Goal: Information Seeking & Learning: Check status

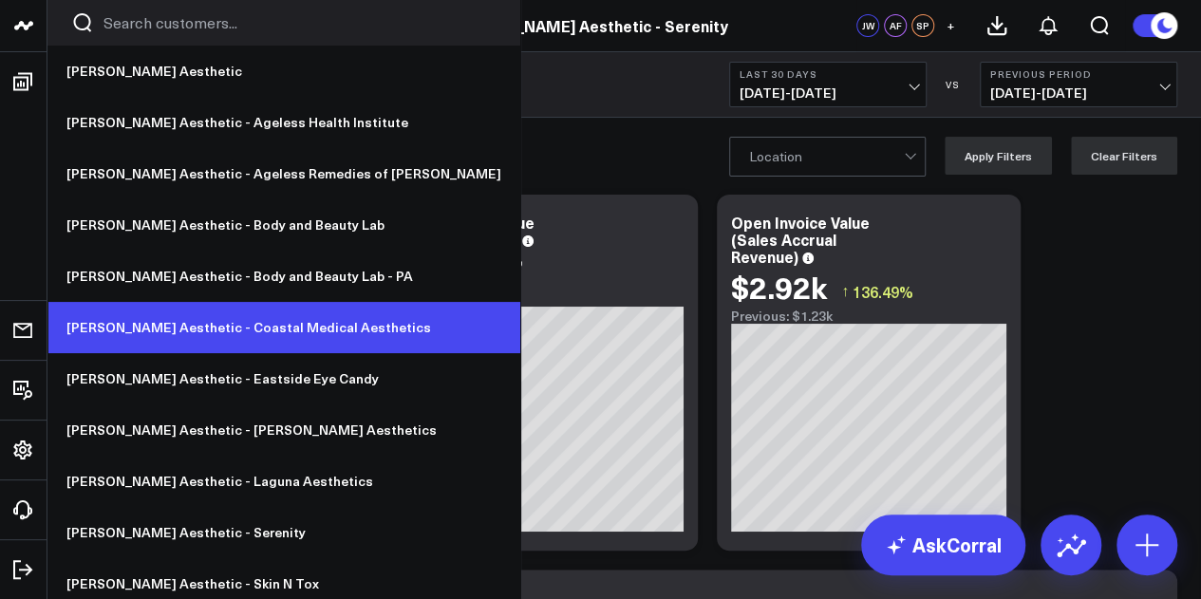
click at [241, 330] on link "[PERSON_NAME] Aesthetic - Coastal Medical Aesthetics" at bounding box center [283, 327] width 473 height 51
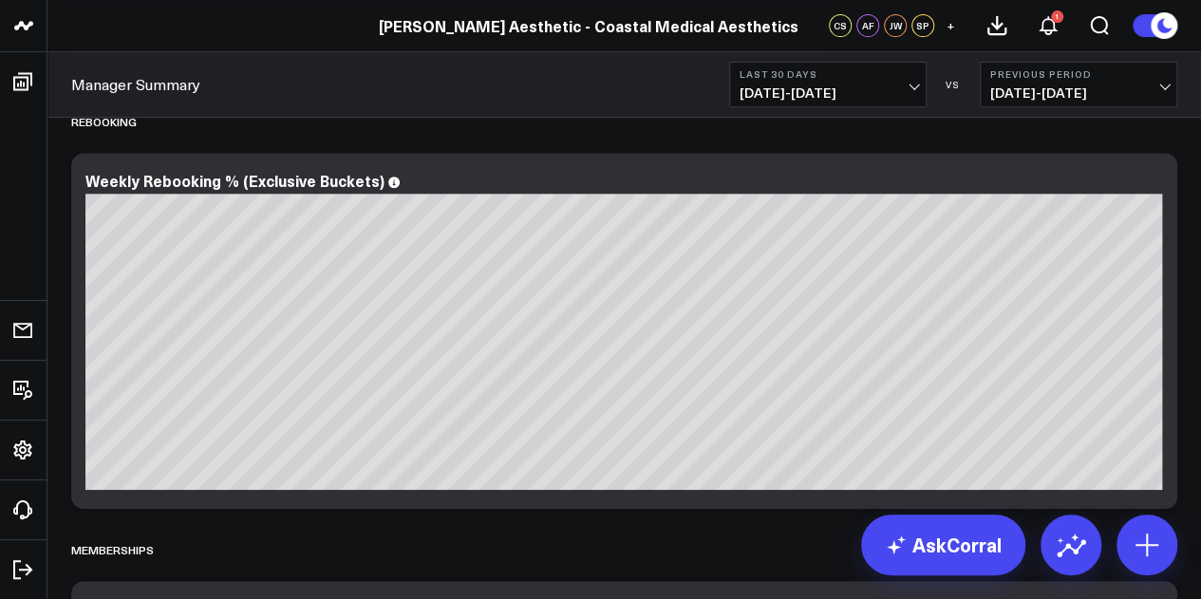
scroll to position [3950, 0]
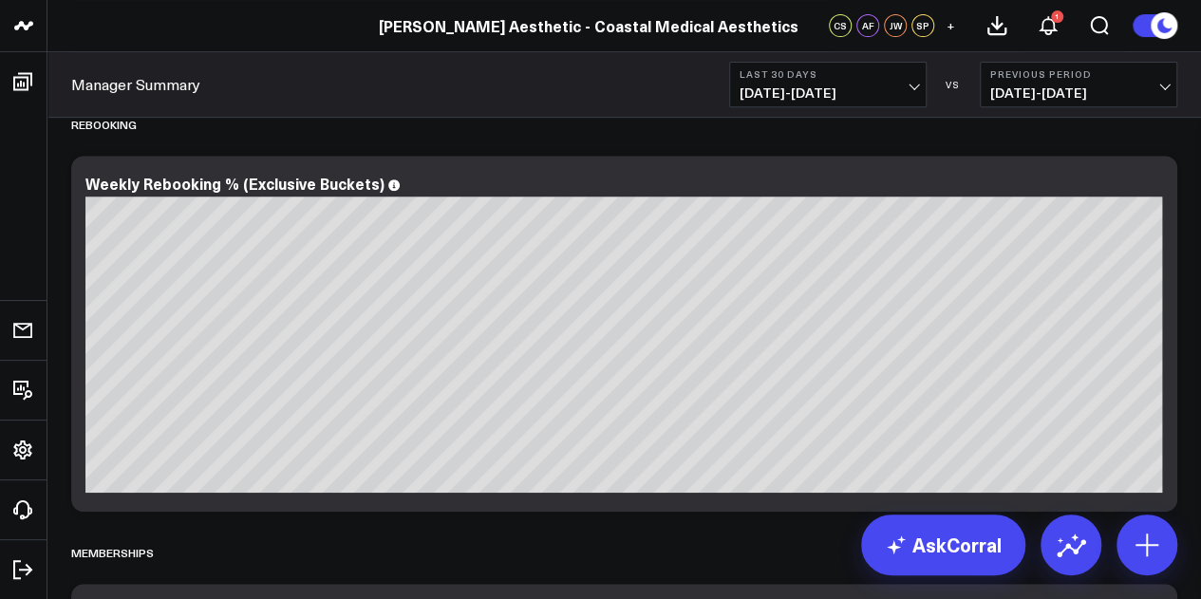
click at [910, 90] on span "[DATE] - [DATE]" at bounding box center [828, 92] width 177 height 15
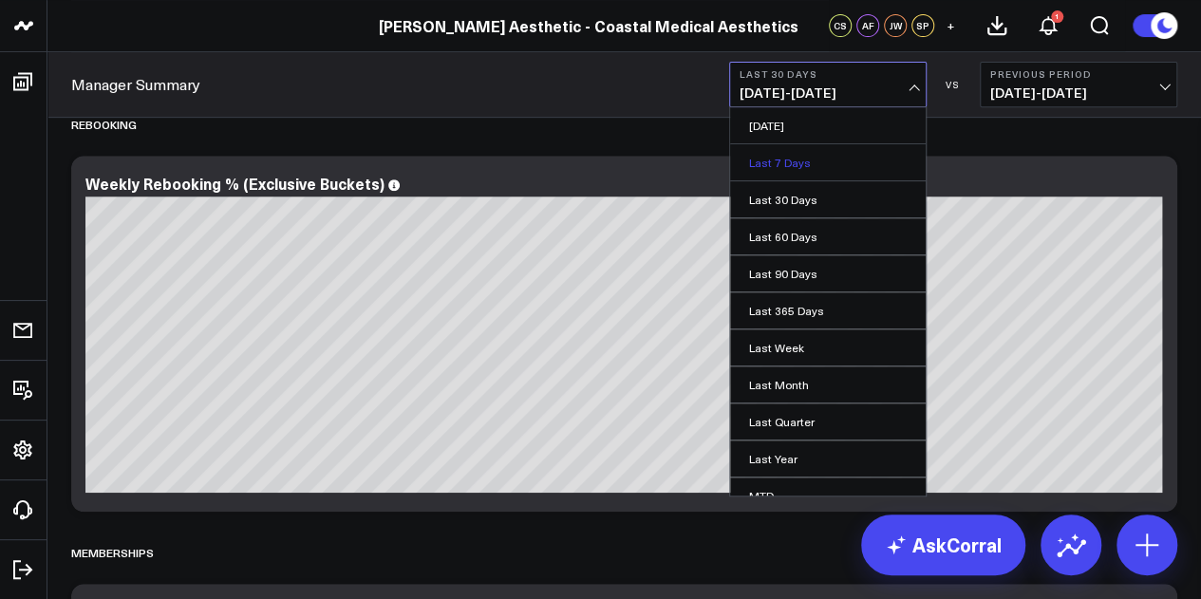
click at [881, 158] on link "Last 7 Days" at bounding box center [828, 162] width 196 height 36
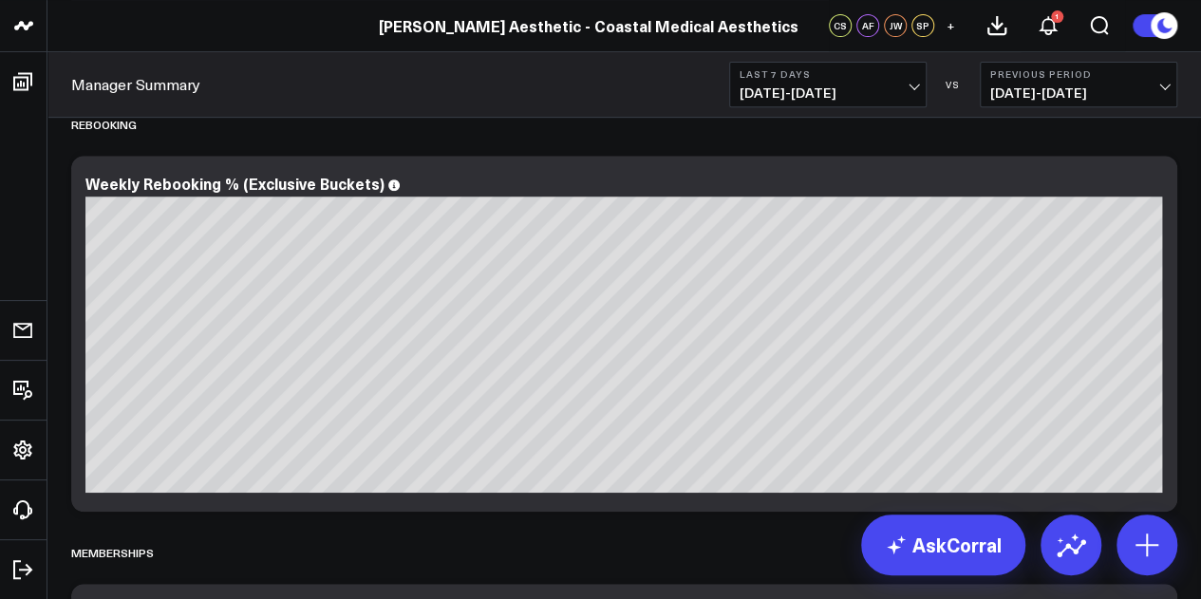
click at [907, 88] on span "09/01/25 - 09/07/25" at bounding box center [828, 92] width 177 height 15
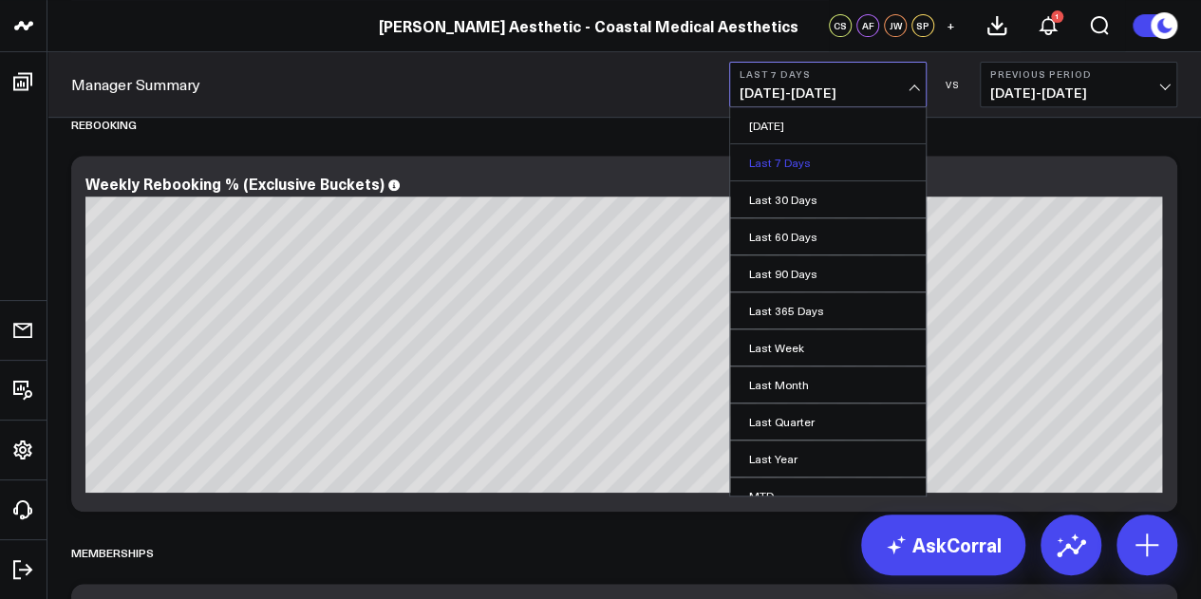
click at [828, 169] on link "Last 7 Days" at bounding box center [828, 162] width 196 height 36
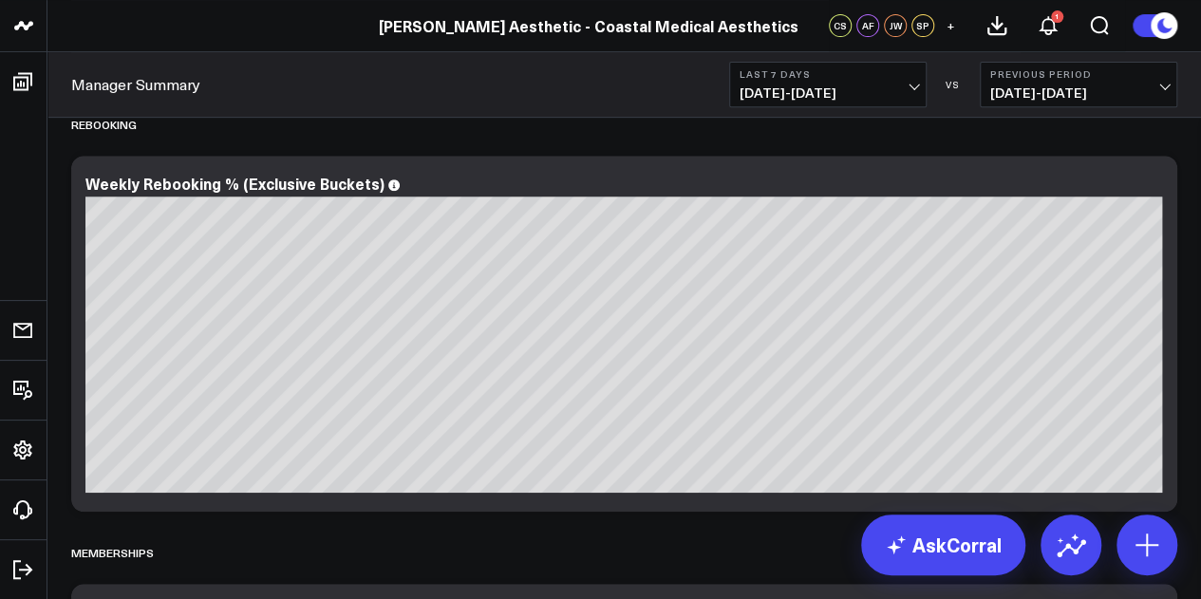
click at [1057, 88] on span "08/25/25 - 08/31/25" at bounding box center [1079, 92] width 177 height 15
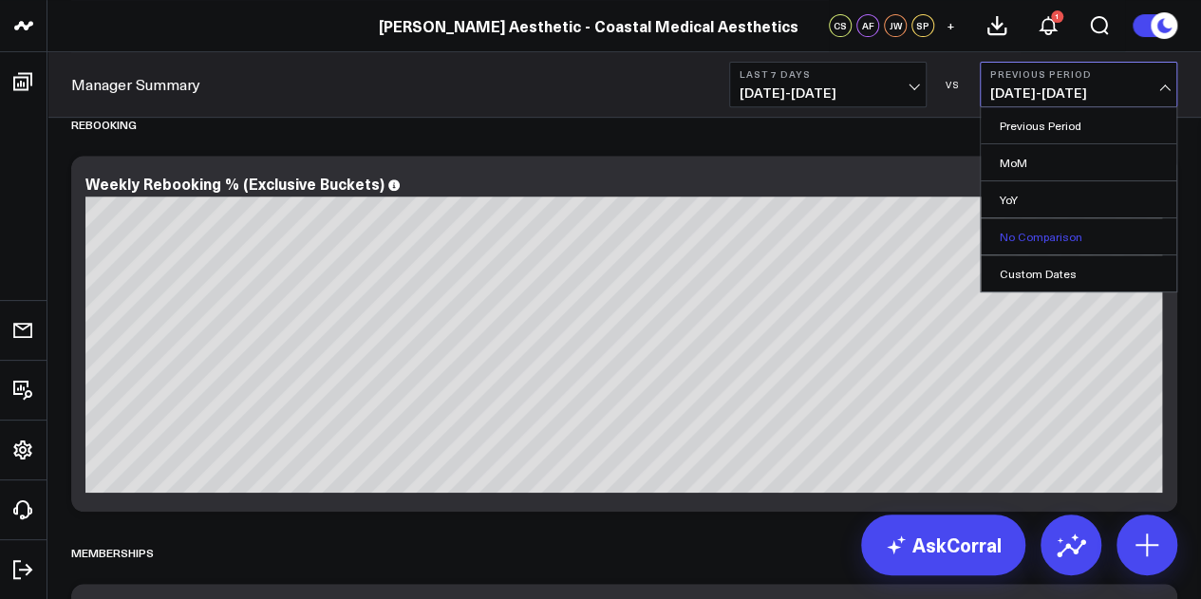
click at [1111, 237] on link "No Comparison" at bounding box center [1079, 236] width 196 height 36
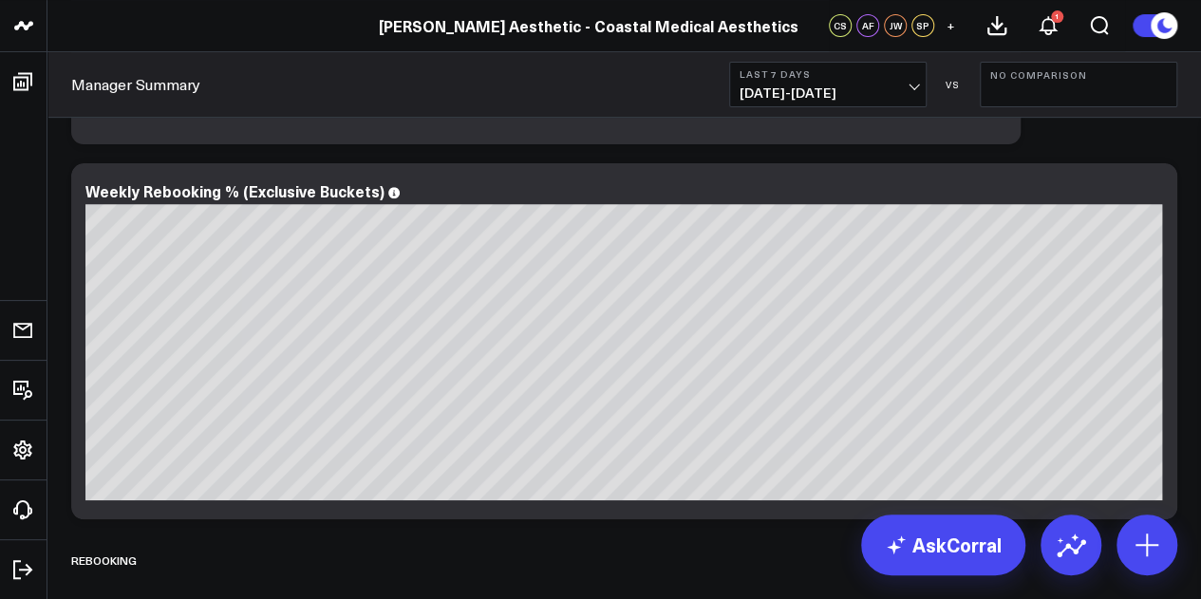
scroll to position [3908, 0]
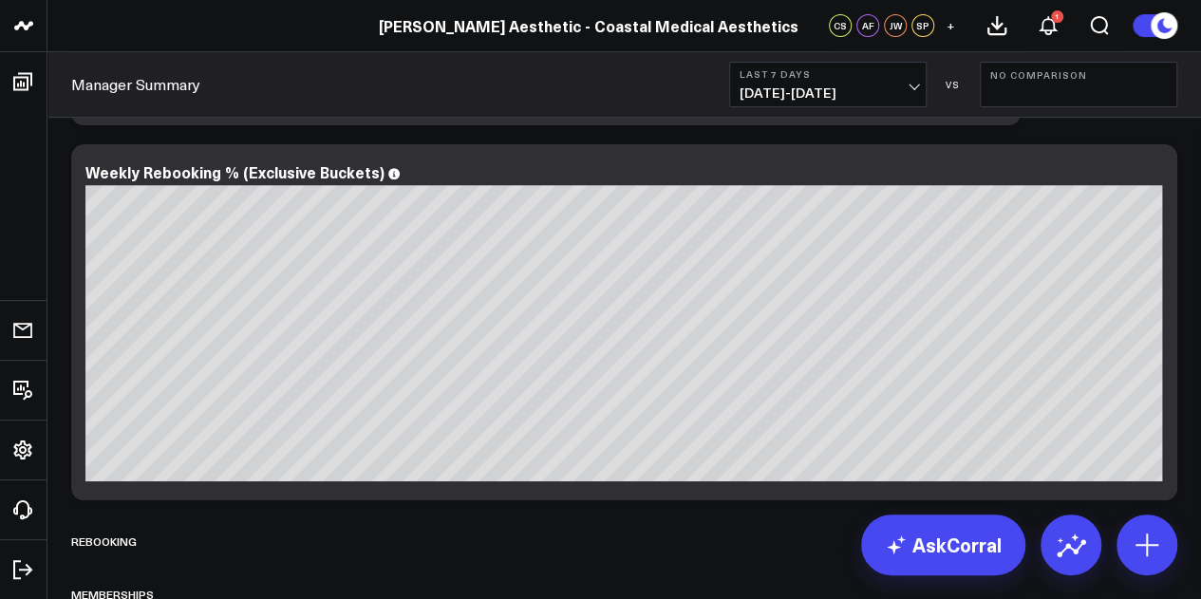
click at [819, 86] on span "09/01/25 - 09/07/25" at bounding box center [828, 92] width 177 height 15
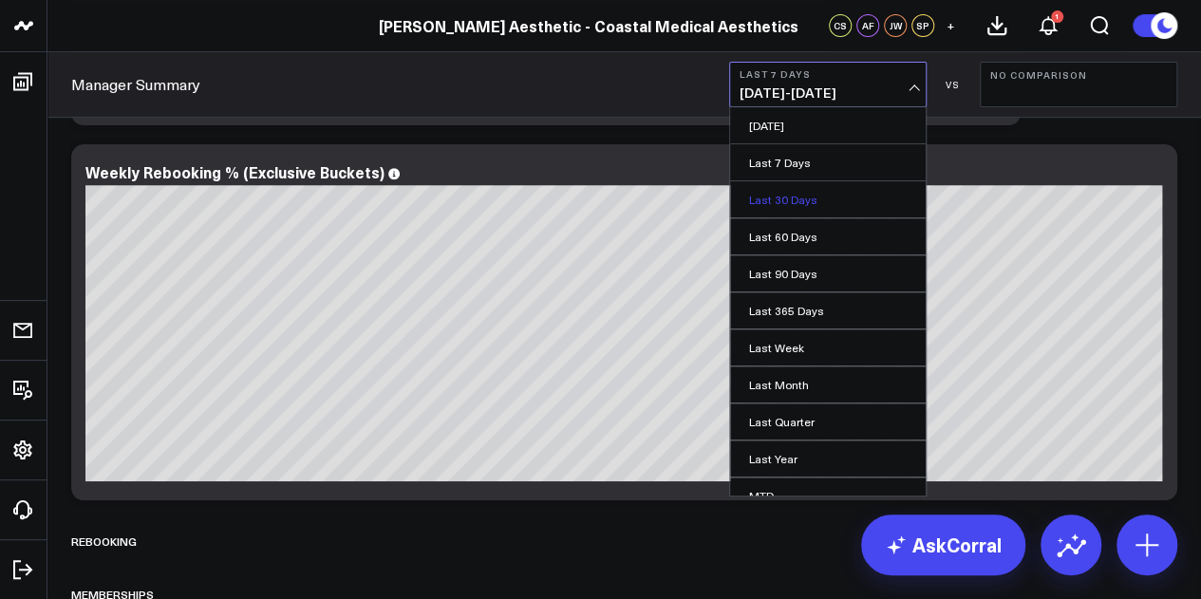
click at [815, 202] on link "Last 30 Days" at bounding box center [828, 199] width 196 height 36
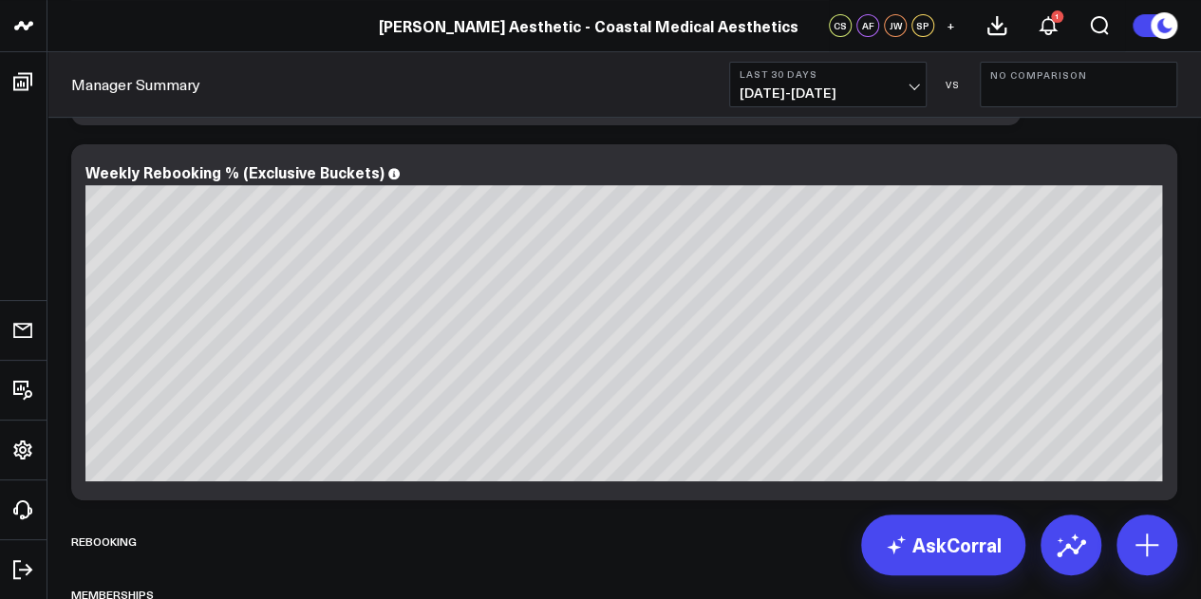
click at [914, 98] on span "08/09/25 - 09/07/25" at bounding box center [828, 92] width 177 height 15
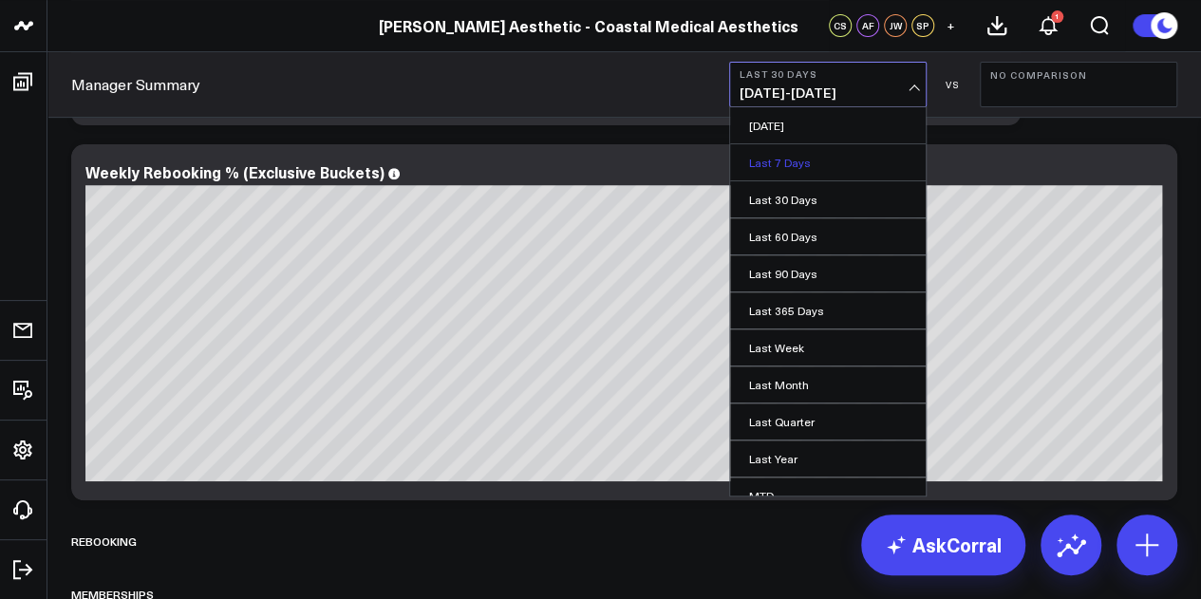
click at [866, 161] on link "Last 7 Days" at bounding box center [828, 162] width 196 height 36
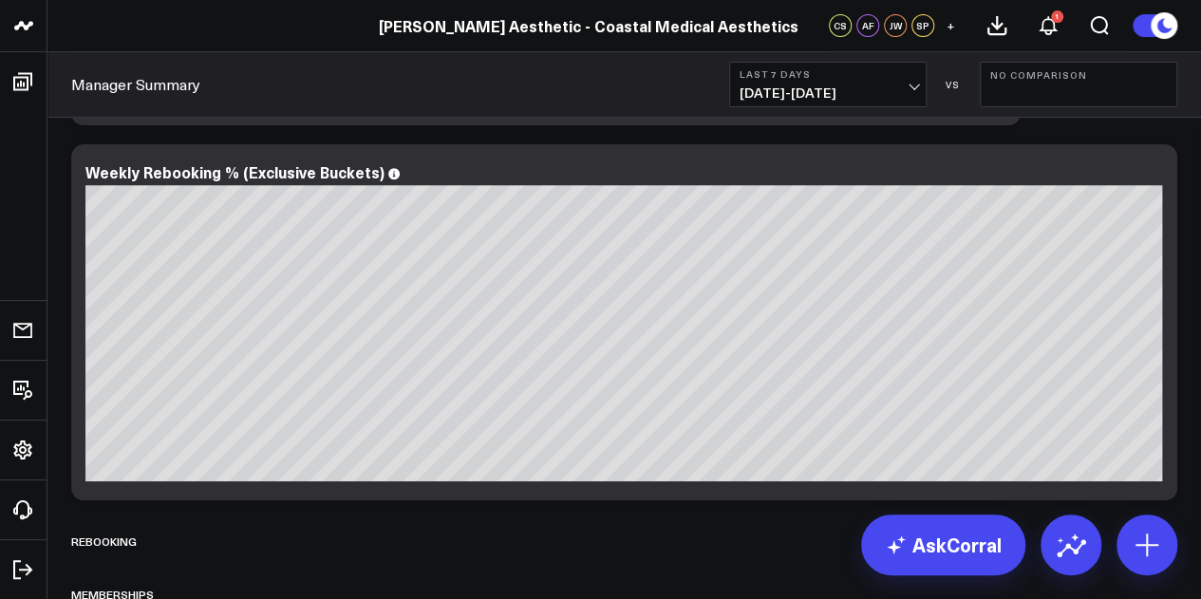
click at [866, 88] on span "09/01/25 - 09/07/25" at bounding box center [828, 92] width 177 height 15
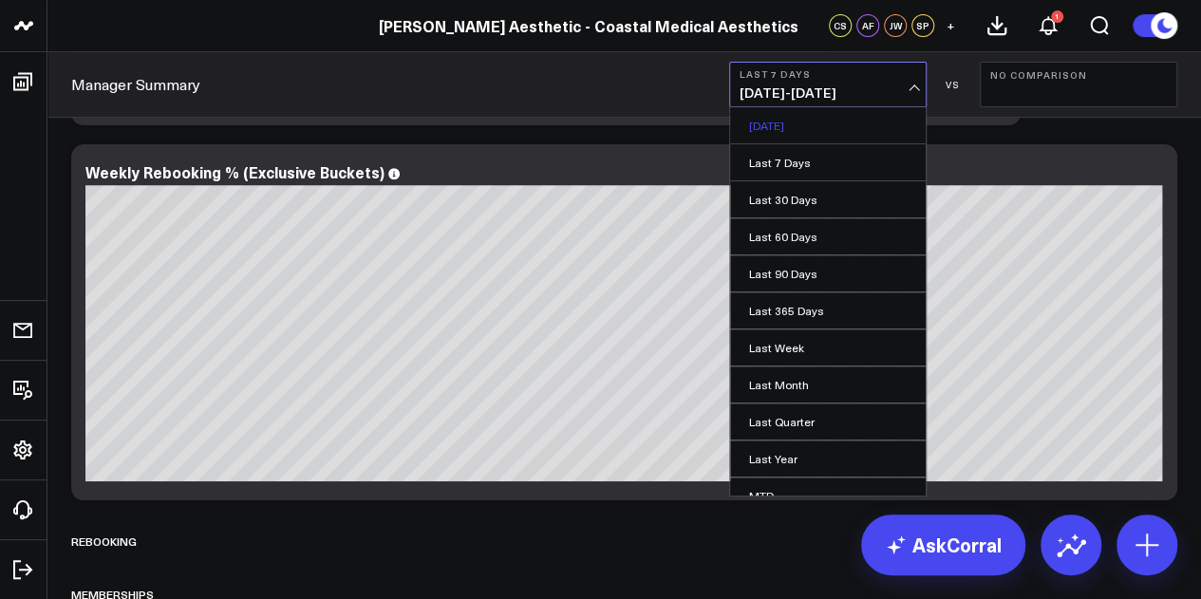
click at [862, 131] on link "Yesterday" at bounding box center [828, 125] width 196 height 36
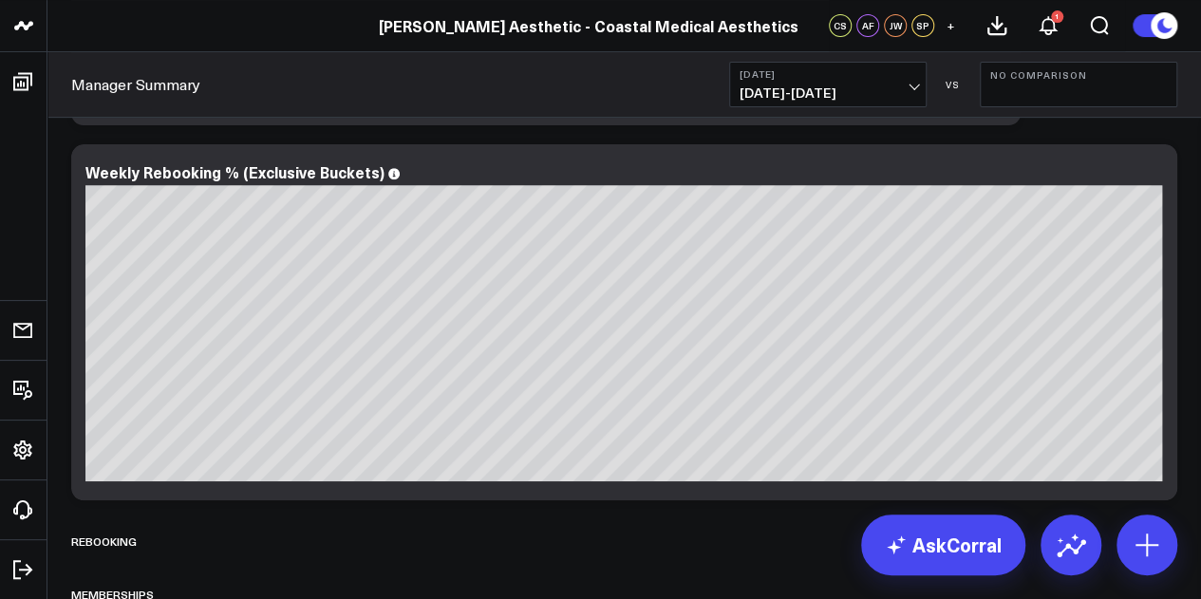
click at [853, 85] on span "09/07/25 - 09/07/25" at bounding box center [828, 92] width 177 height 15
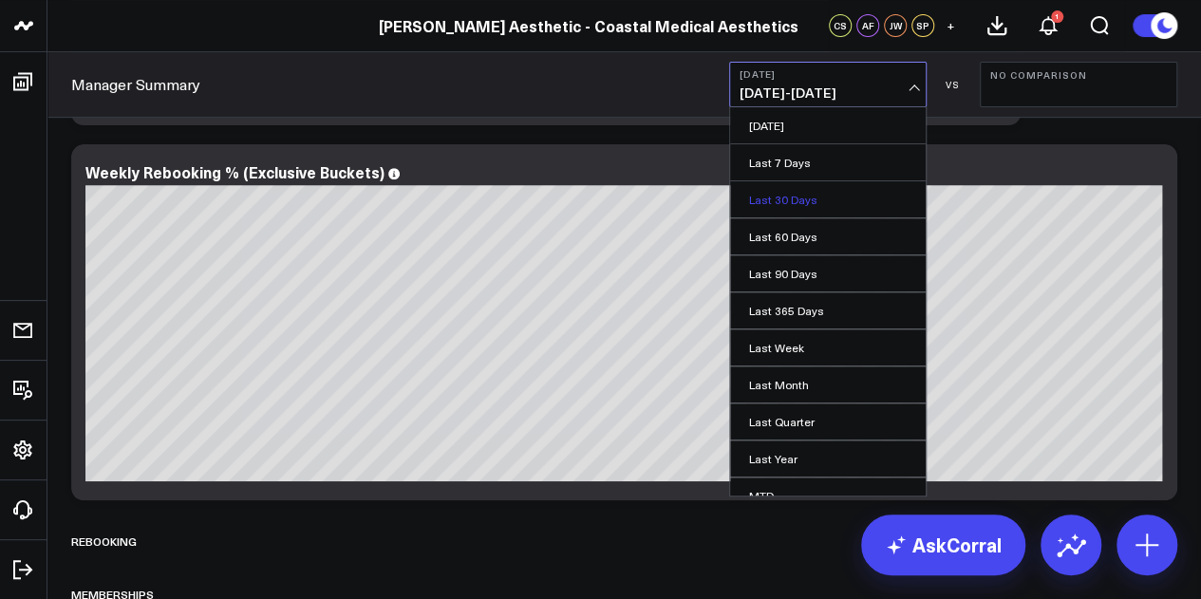
click at [834, 205] on link "Last 30 Days" at bounding box center [828, 199] width 196 height 36
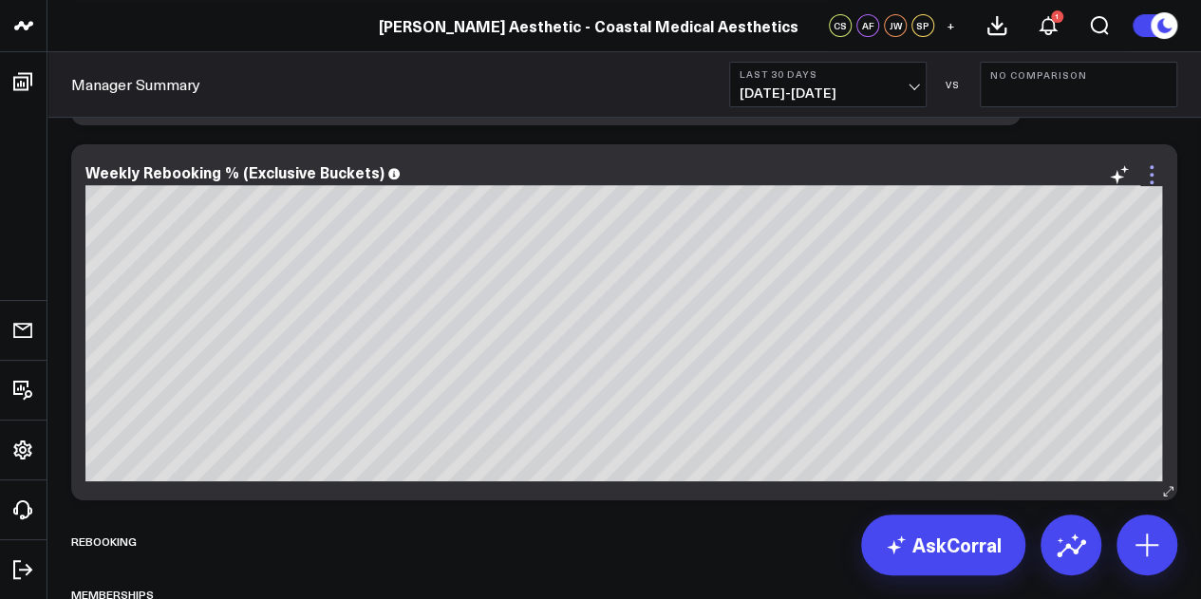
click at [1153, 176] on icon at bounding box center [1152, 174] width 23 height 23
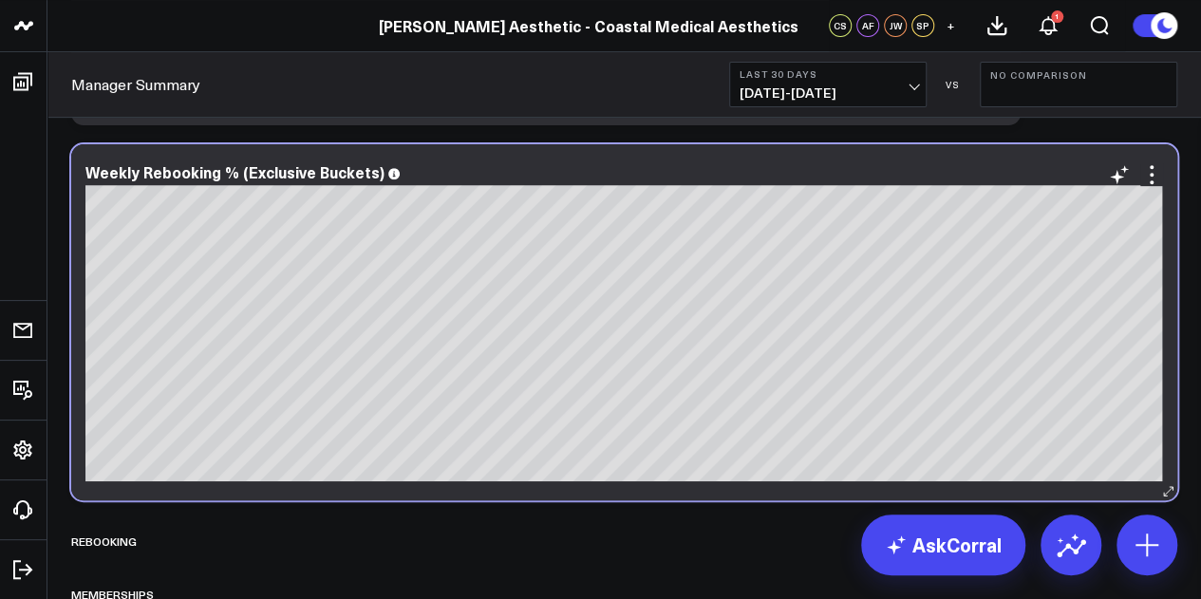
click at [408, 494] on div "Weekly Rebooking % (Exclusive Buckets) [fontSize:10px lineHeight:12px] / Within…" at bounding box center [624, 322] width 1107 height 356
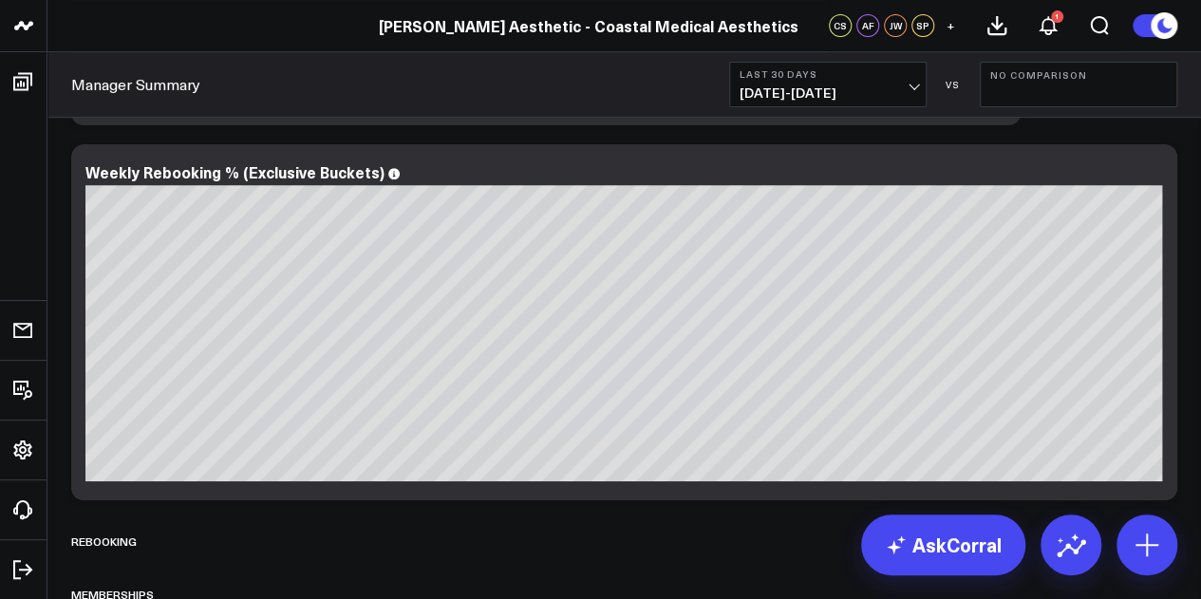
click at [1099, 96] on button "No Comparison" at bounding box center [1079, 85] width 198 height 46
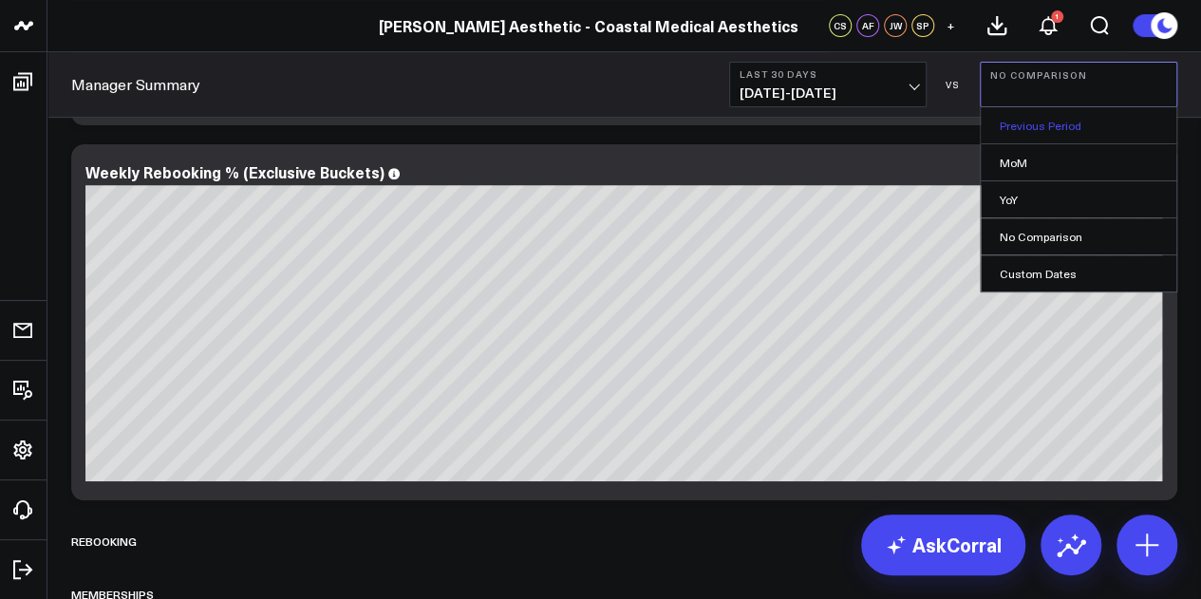
click at [1096, 123] on link "Previous Period" at bounding box center [1079, 125] width 196 height 36
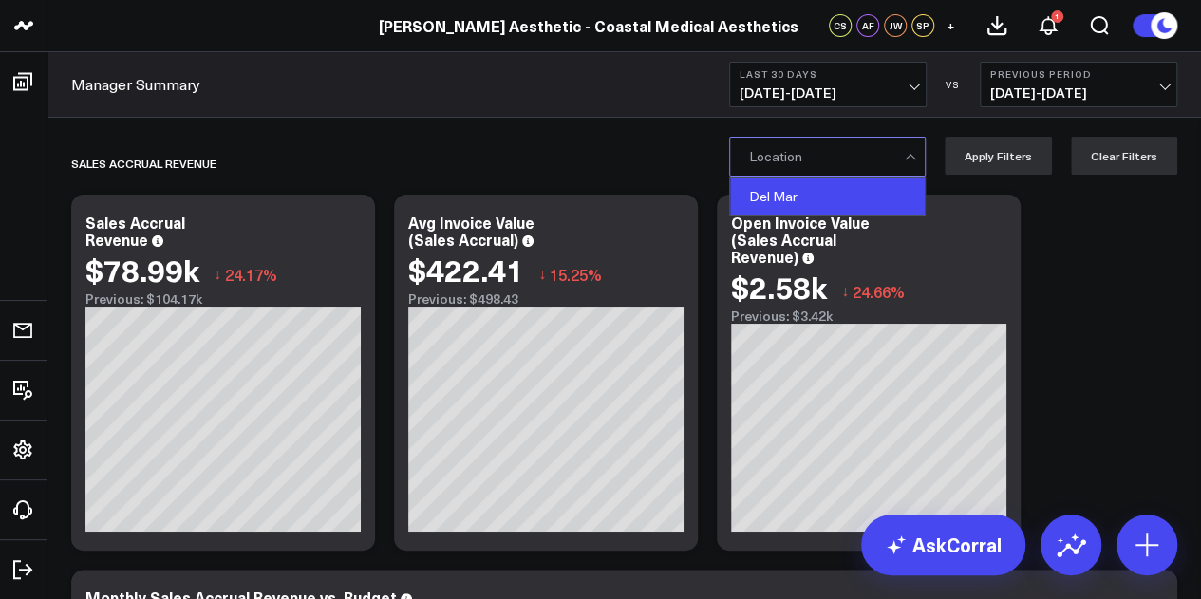
click at [840, 197] on div "Del Mar" at bounding box center [827, 197] width 195 height 38
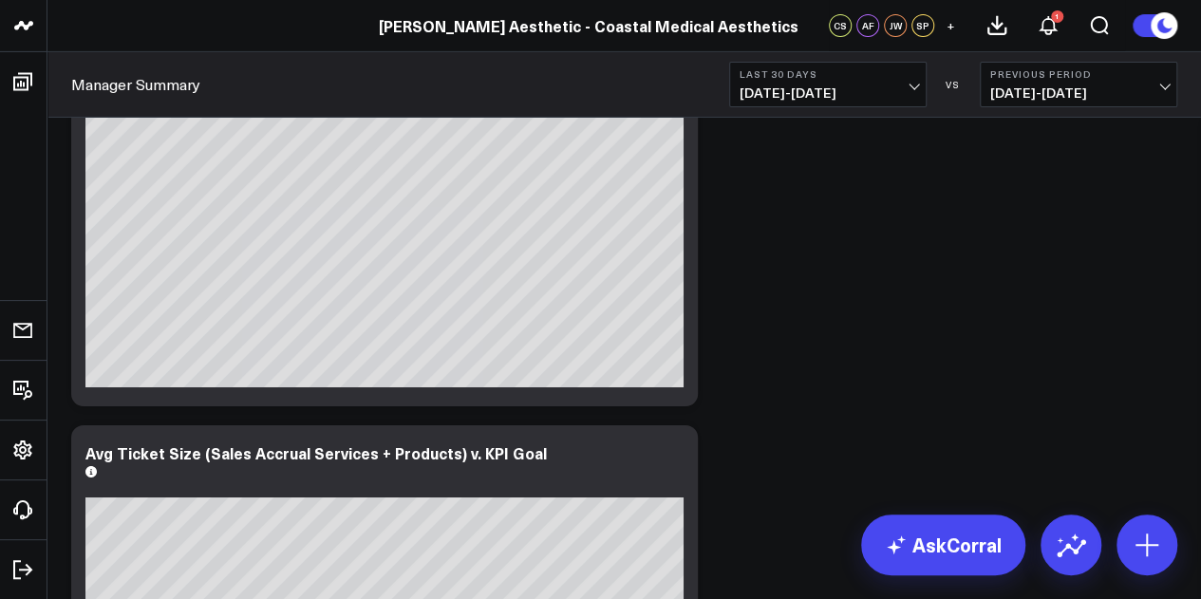
scroll to position [6785, 0]
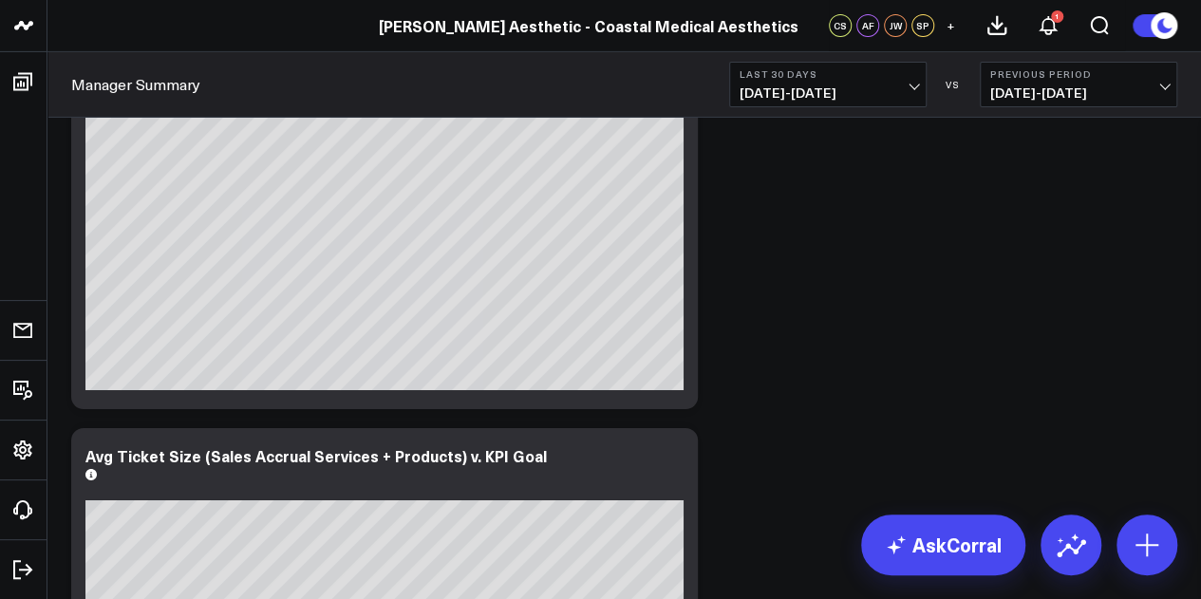
click at [900, 77] on b "Last 30 Days" at bounding box center [828, 73] width 177 height 11
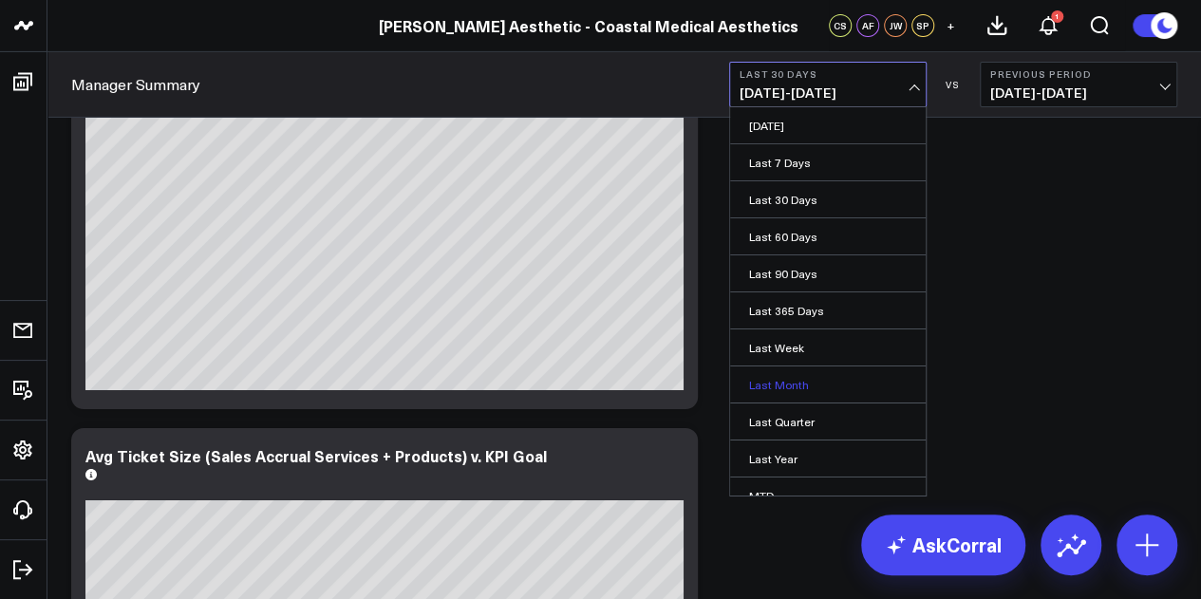
scroll to position [123, 0]
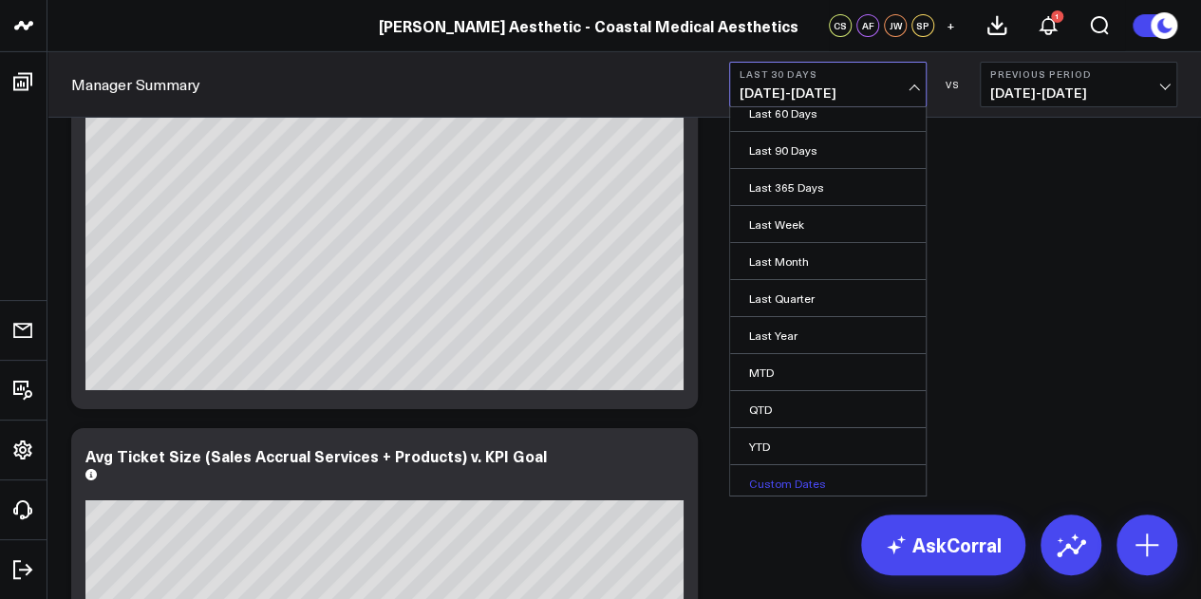
click at [793, 476] on link "Custom Dates" at bounding box center [828, 483] width 196 height 36
select select "8"
select select "2025"
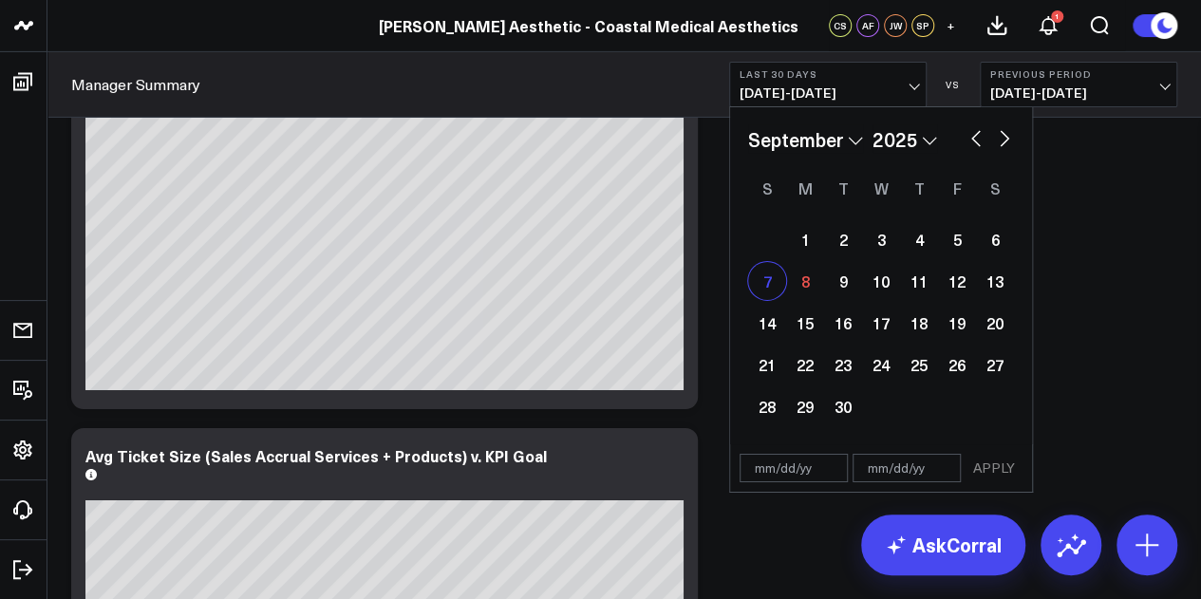
click at [768, 282] on div "7" at bounding box center [767, 281] width 38 height 38
type input "[DATE]"
select select "8"
select select "2025"
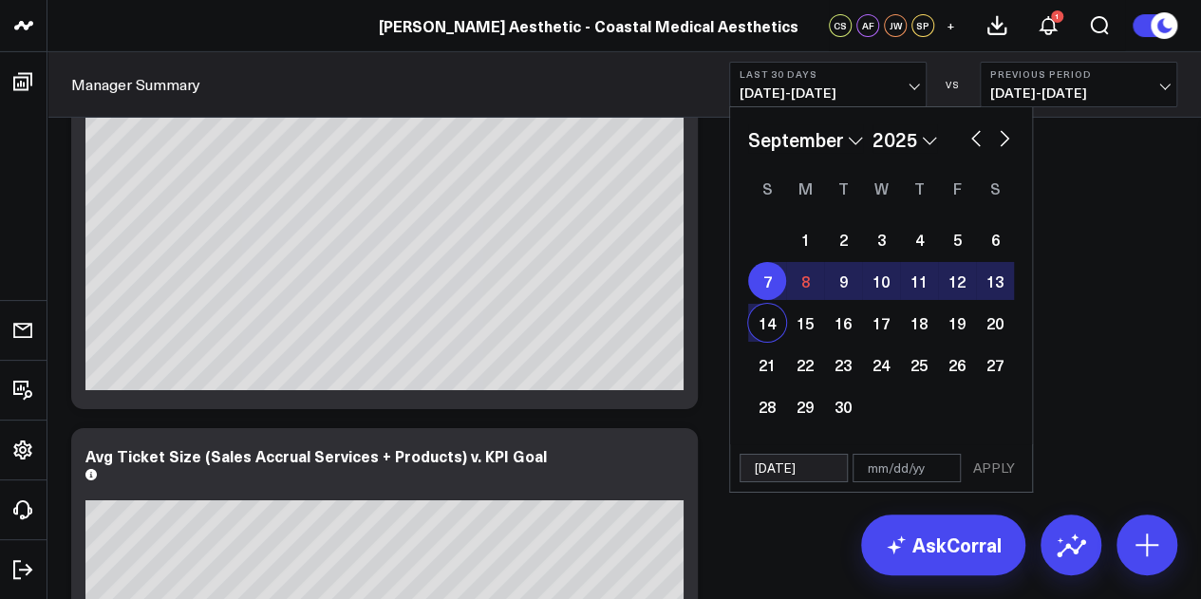
click at [771, 328] on div "14" at bounding box center [767, 323] width 38 height 38
type input "09/14/25"
select select "8"
select select "2025"
click at [1004, 466] on button "APPLY" at bounding box center [994, 468] width 57 height 28
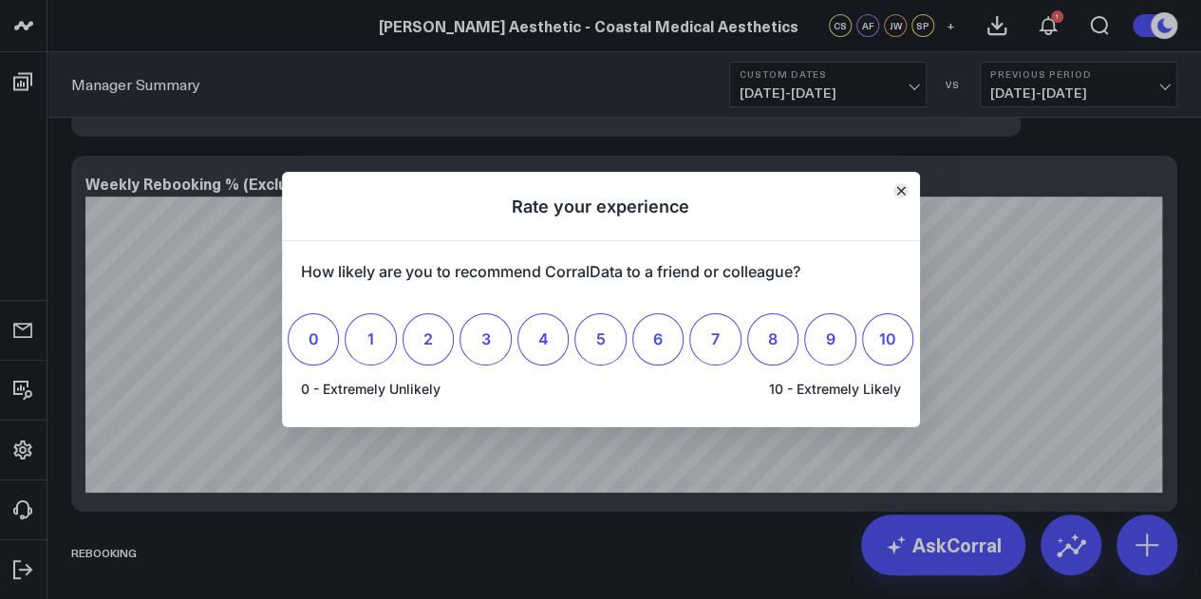
click at [900, 192] on icon "Close" at bounding box center [901, 191] width 8 height 8
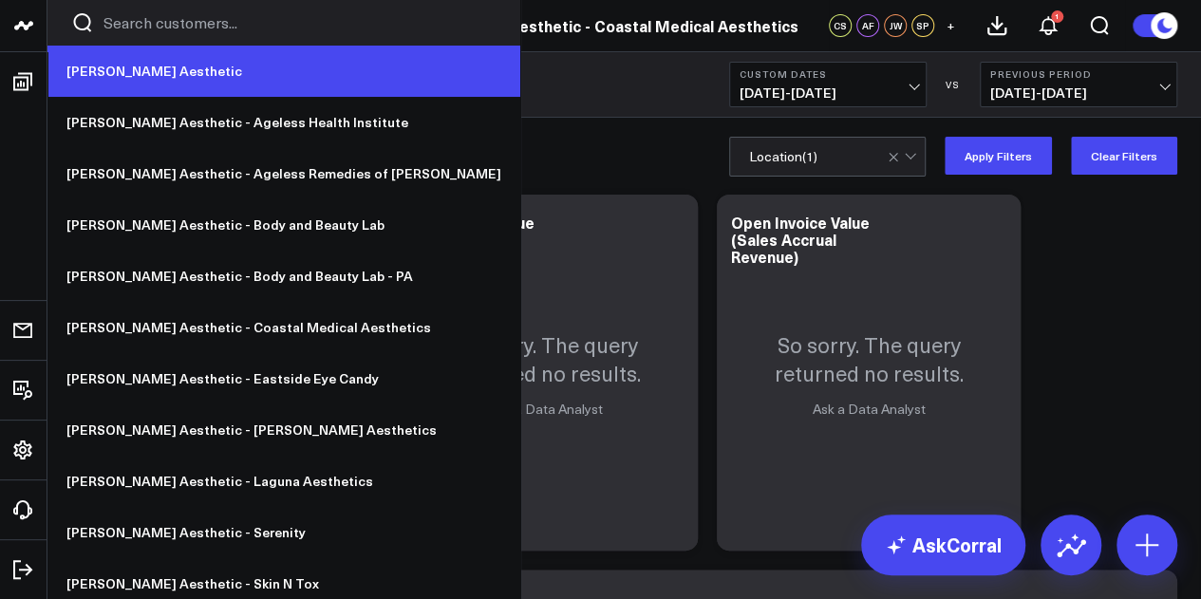
click at [146, 77] on link "[PERSON_NAME] Aesthetic" at bounding box center [283, 71] width 473 height 51
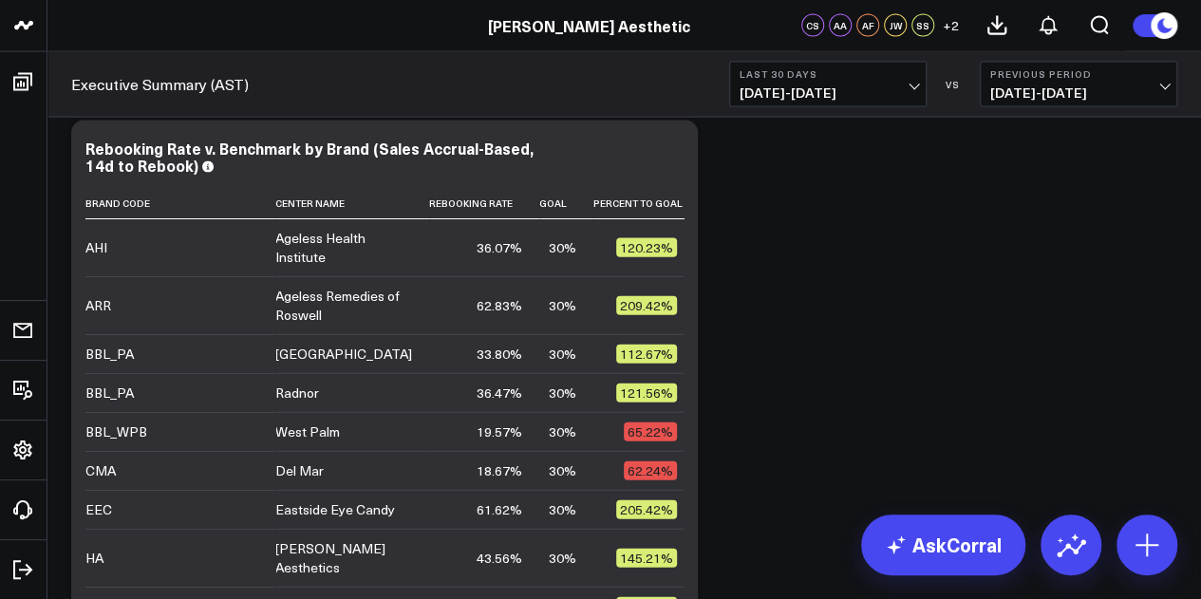
scroll to position [2004, 0]
click at [857, 86] on span "[DATE] - [DATE]" at bounding box center [828, 92] width 177 height 15
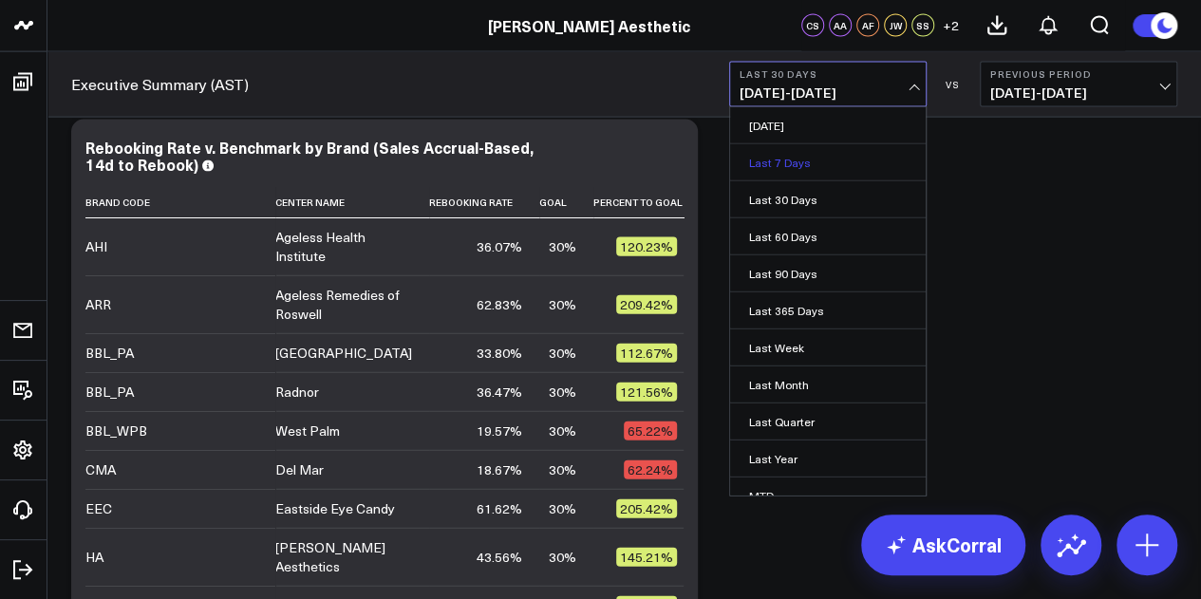
click at [848, 159] on link "Last 7 Days" at bounding box center [828, 162] width 196 height 36
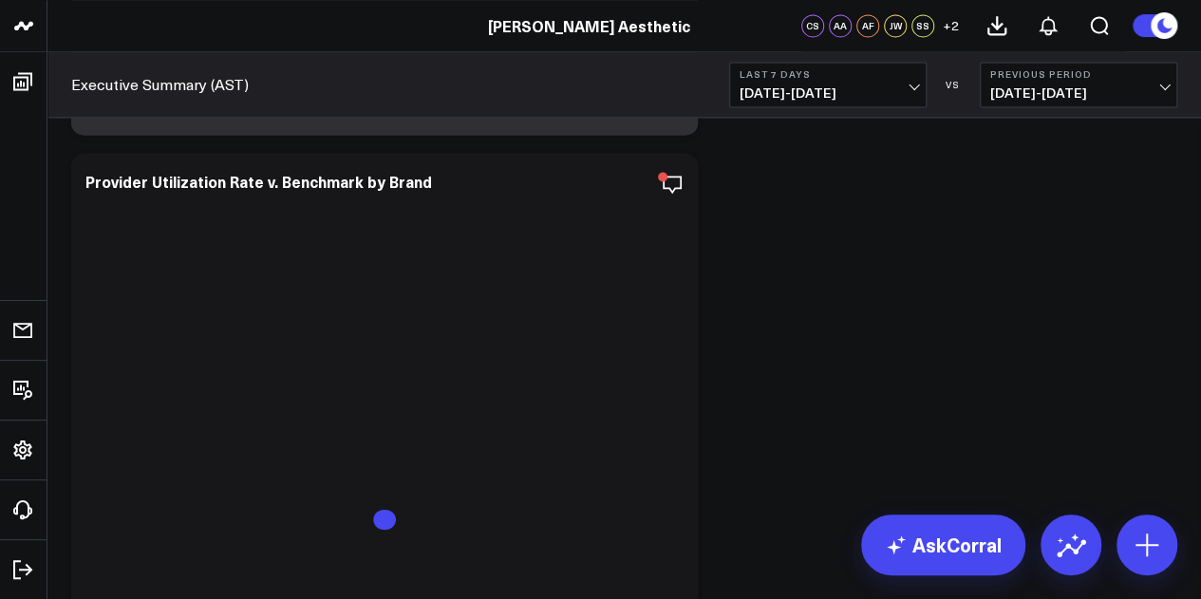
scroll to position [4972, 0]
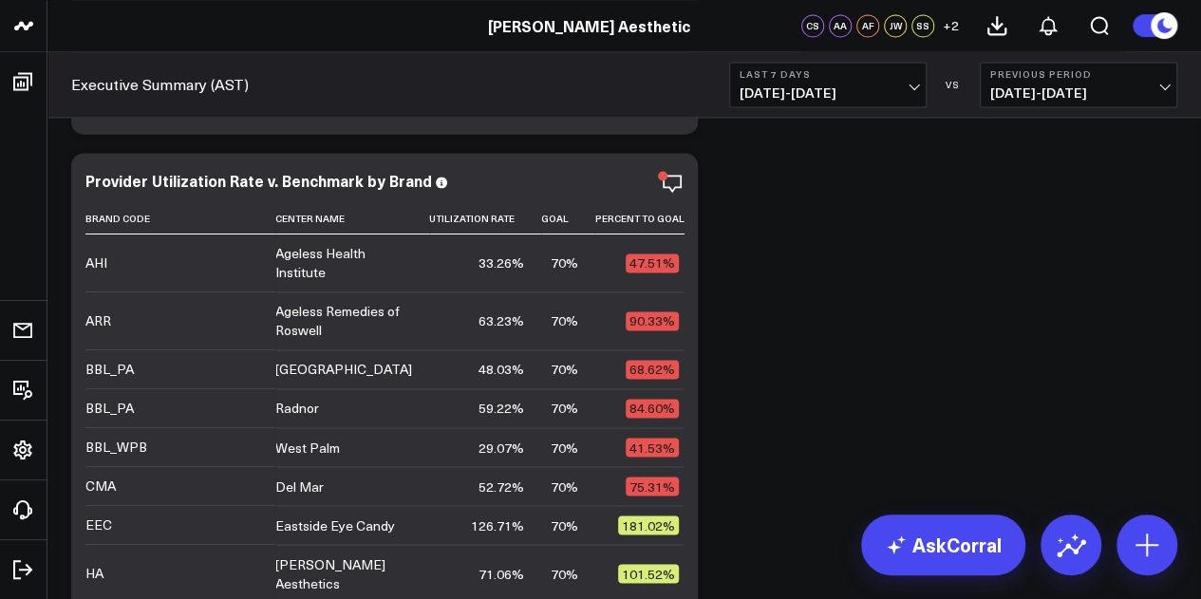
click at [830, 88] on span "[DATE] - [DATE]" at bounding box center [828, 92] width 177 height 15
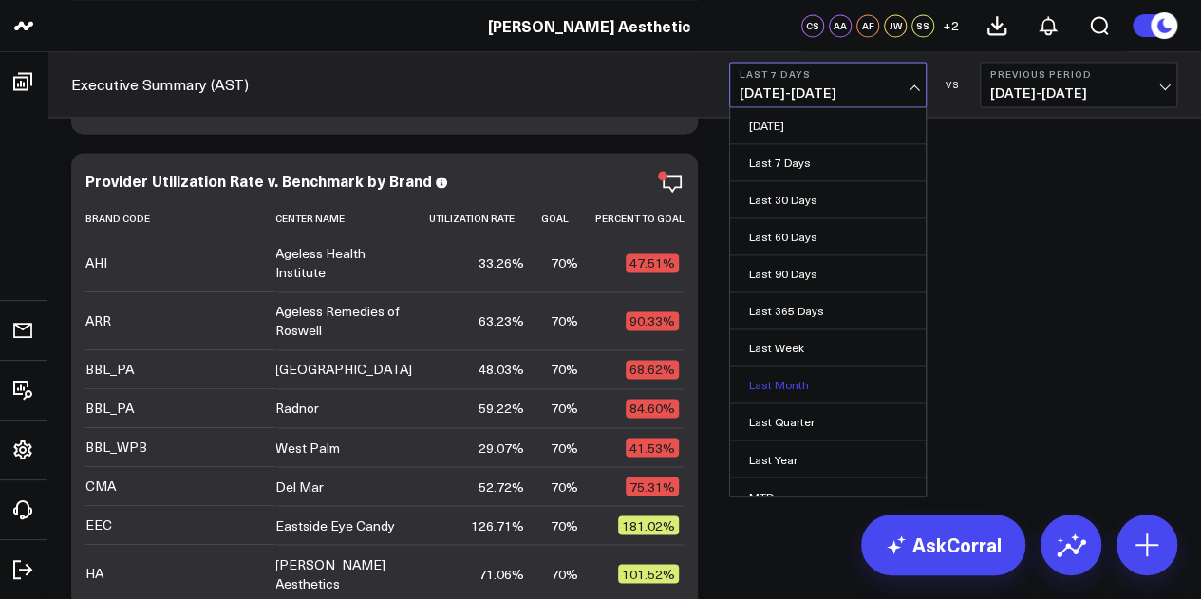
scroll to position [123, 0]
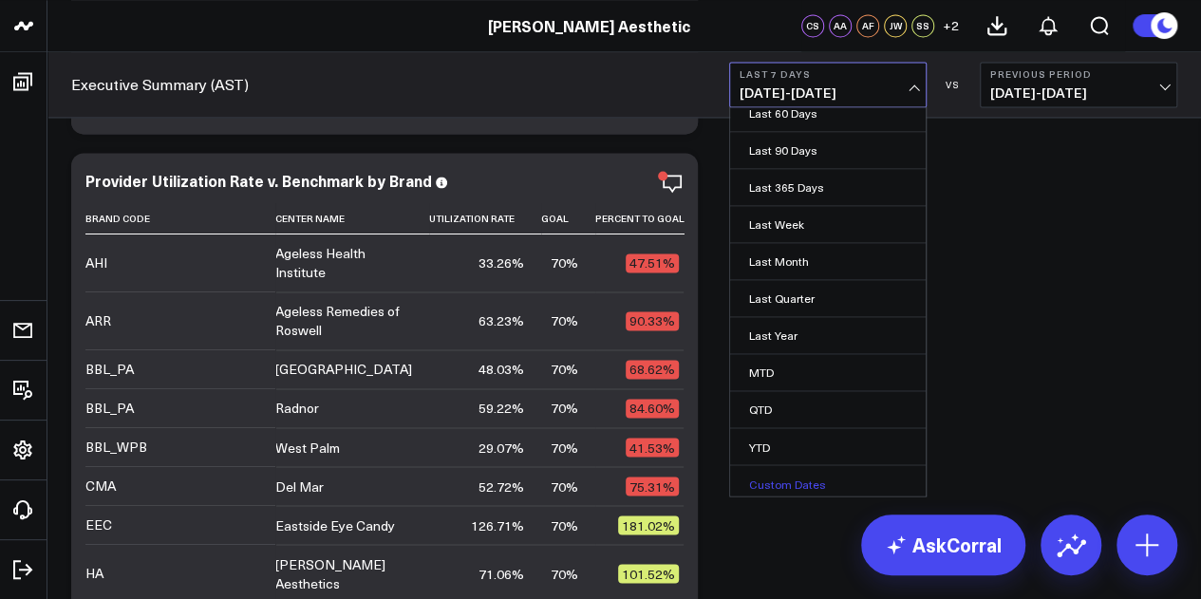
click at [786, 488] on link "Custom Dates" at bounding box center [828, 483] width 196 height 36
select select "8"
select select "2025"
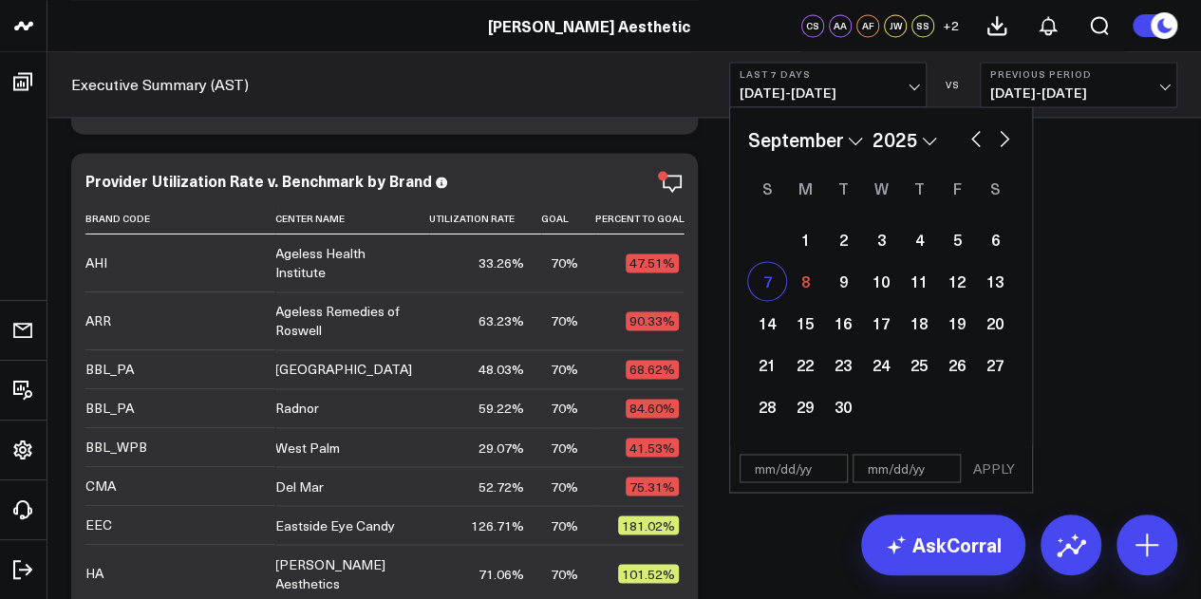
click at [766, 280] on div "7" at bounding box center [767, 281] width 38 height 38
type input "[DATE]"
select select "8"
select select "2025"
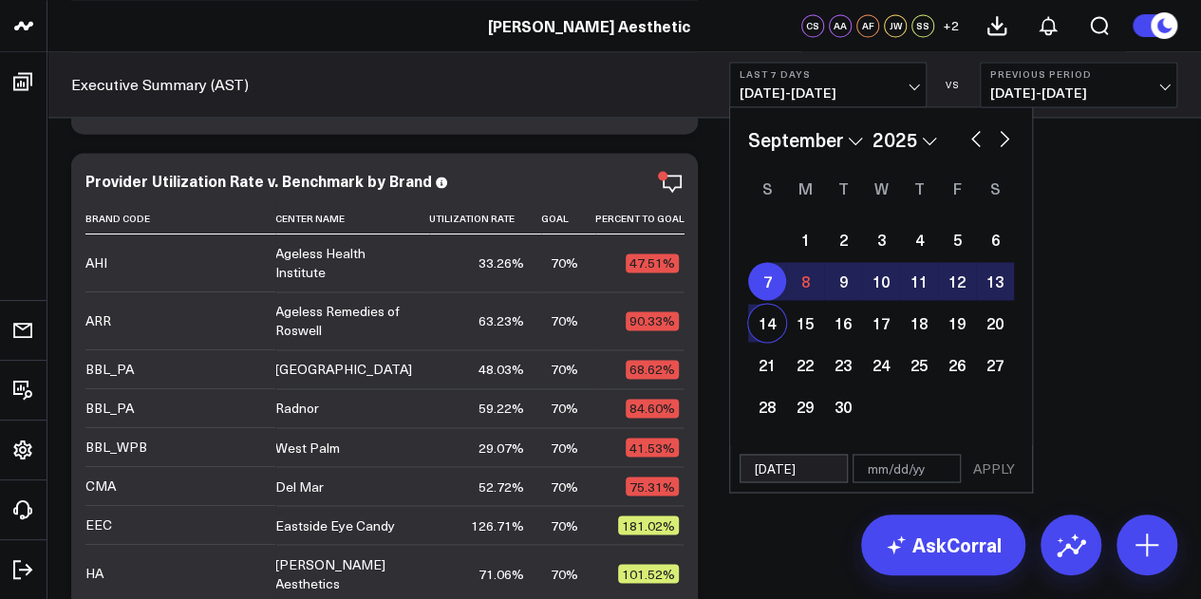
click at [767, 320] on div "14" at bounding box center [767, 323] width 38 height 38
type input "09/14/25"
select select "8"
select select "2025"
click at [991, 478] on button "APPLY" at bounding box center [994, 468] width 57 height 28
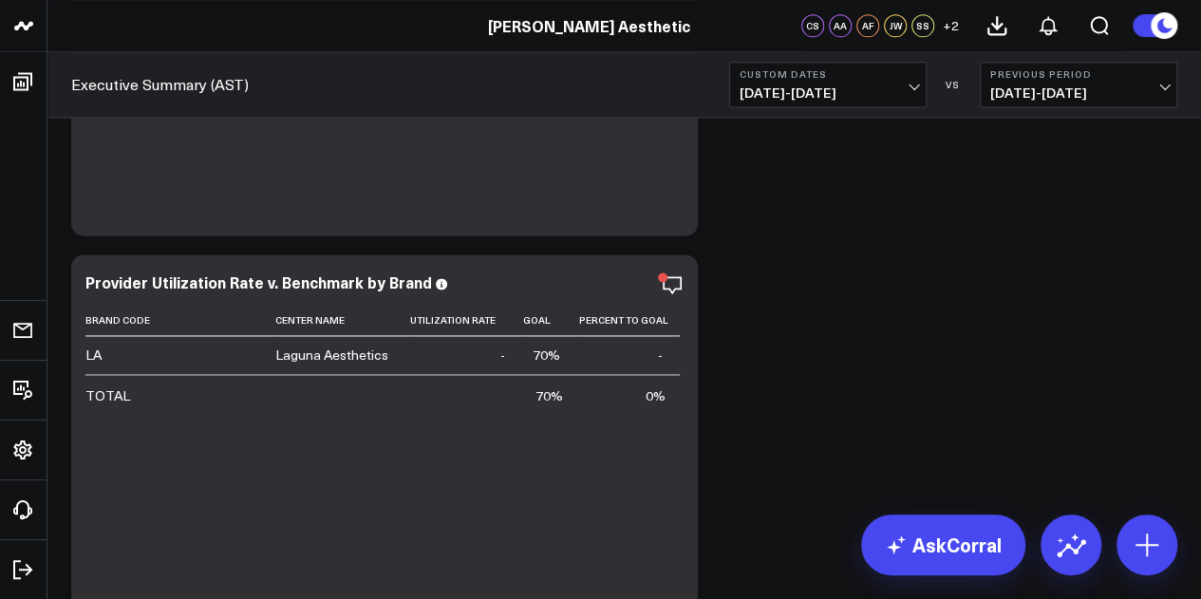
scroll to position [4872, 0]
click at [607, 285] on icon "button" at bounding box center [607, 284] width 23 height 23
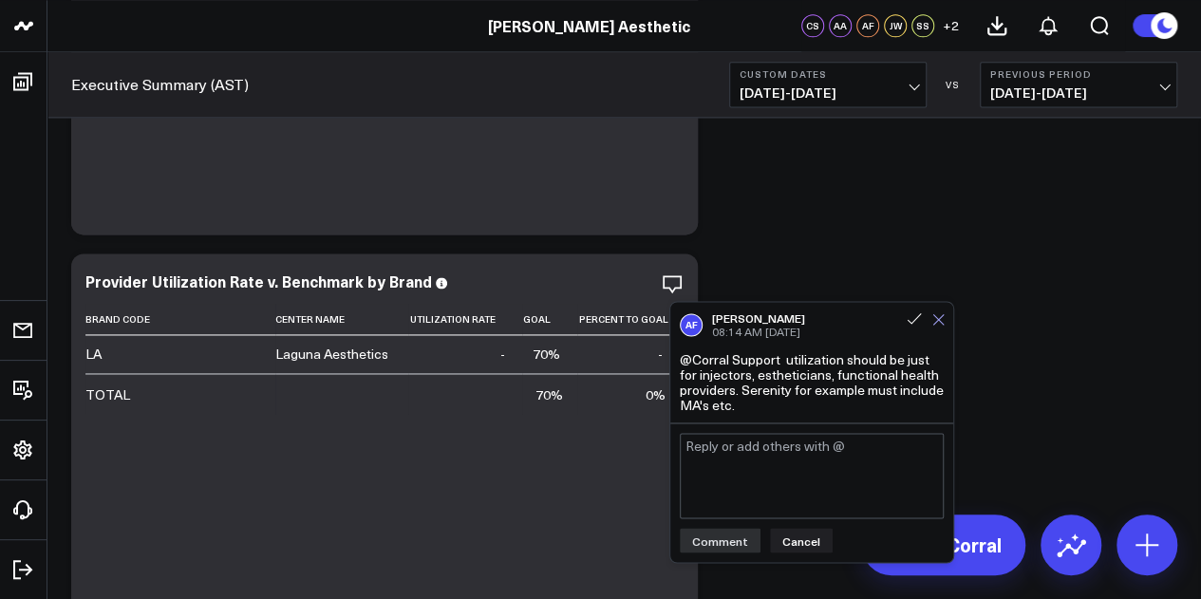
click at [936, 319] on icon at bounding box center [939, 319] width 12 height 12
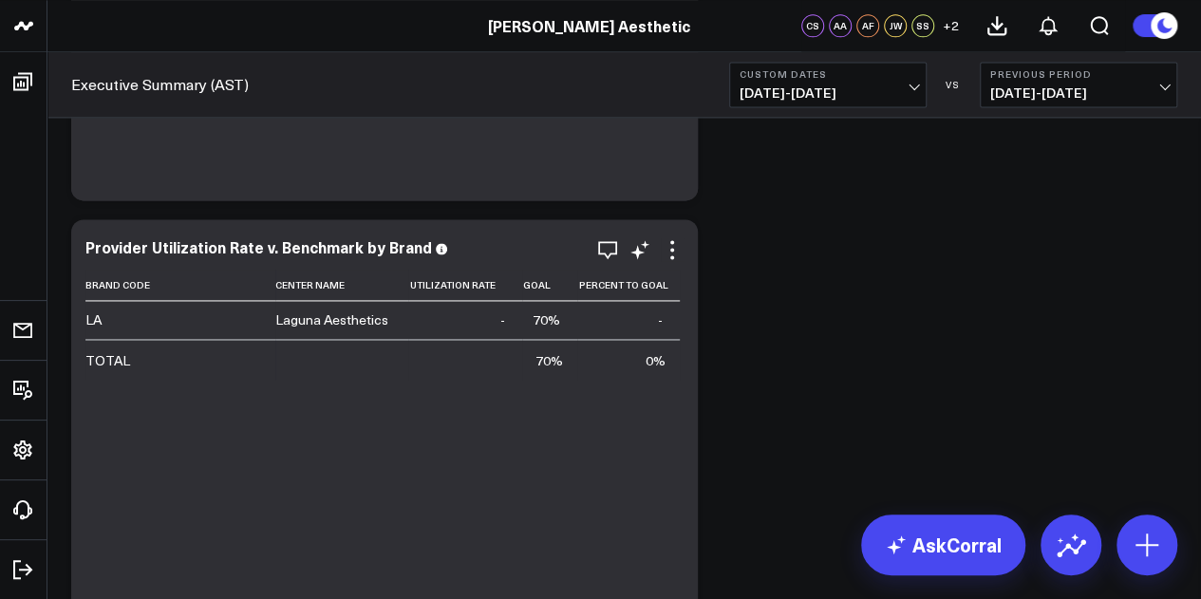
scroll to position [4911, 0]
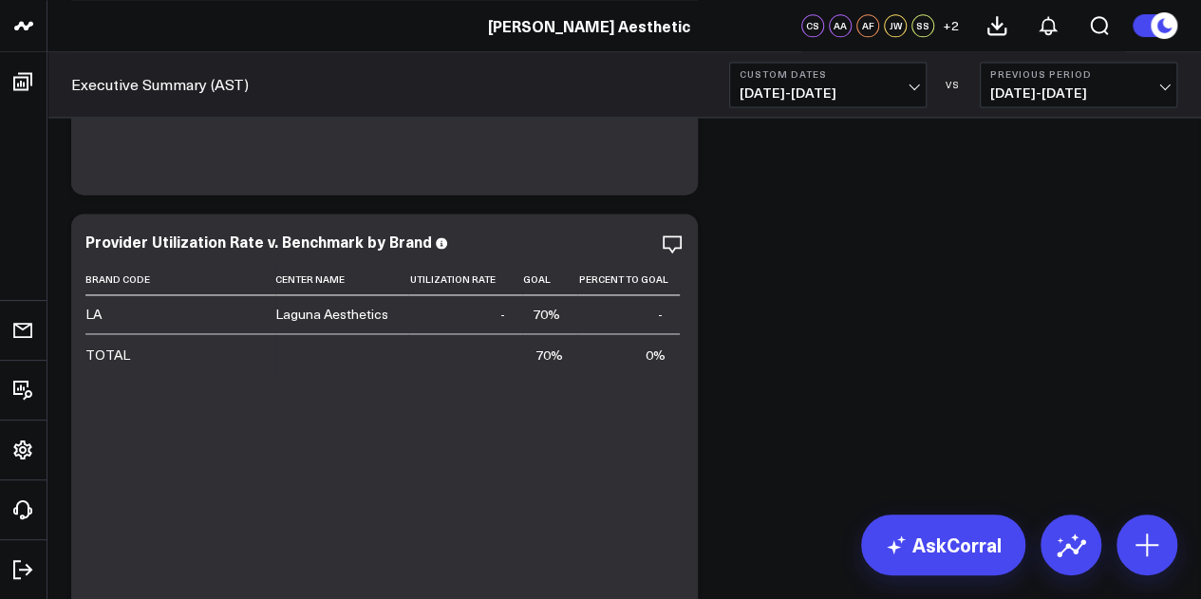
click at [908, 87] on span "09/07/25 - 09/14/25" at bounding box center [828, 92] width 177 height 15
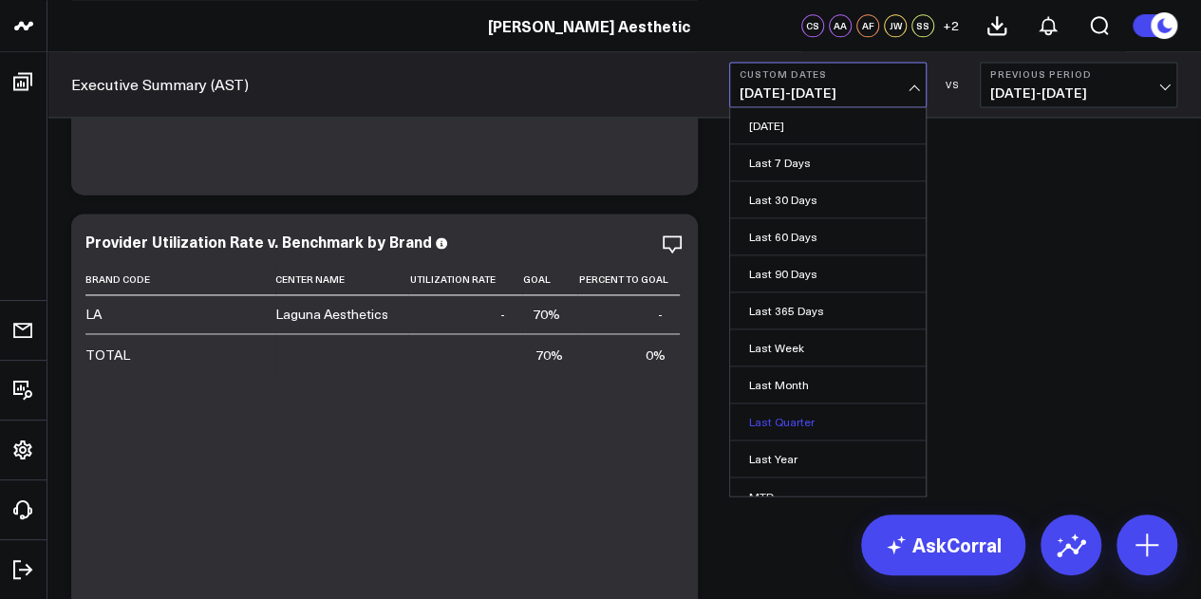
scroll to position [123, 0]
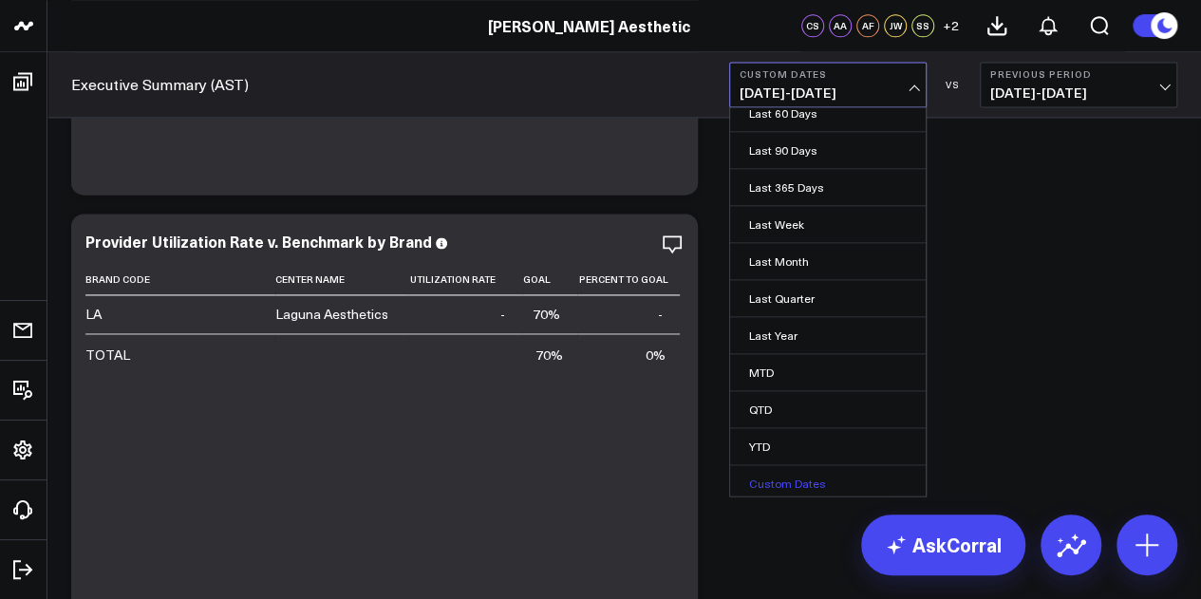
click at [782, 492] on link "Custom Dates" at bounding box center [828, 483] width 196 height 36
select select "8"
select select "2025"
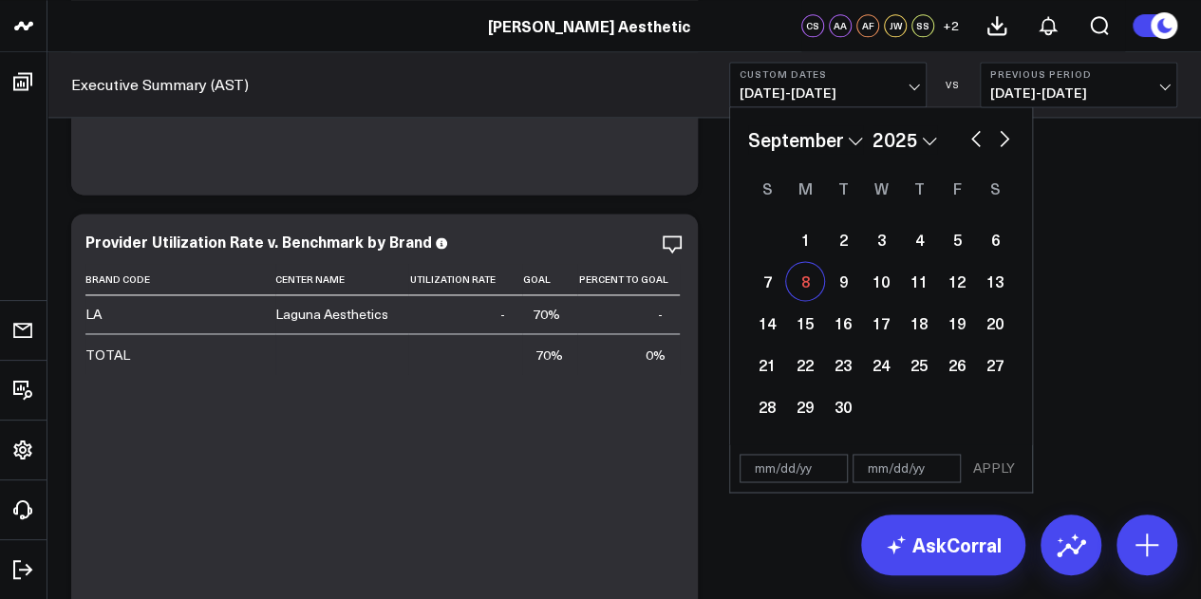
click at [805, 284] on div "8" at bounding box center [805, 281] width 38 height 38
type input "09/08/25"
select select "8"
select select "2025"
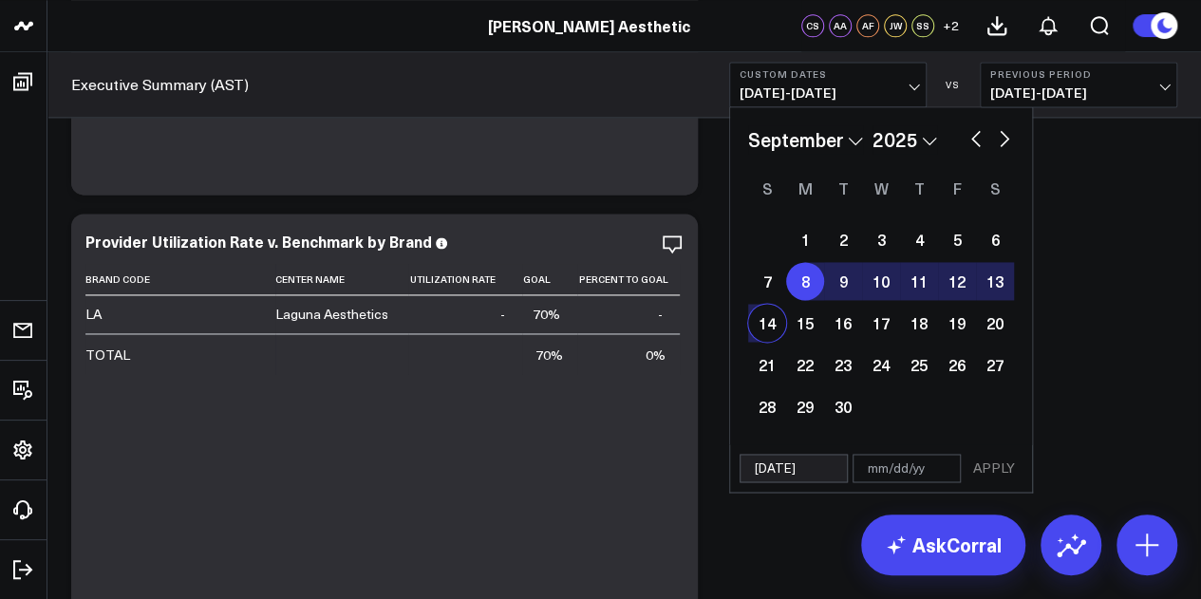
click at [772, 326] on div "14" at bounding box center [767, 323] width 38 height 38
type input "09/14/25"
select select "8"
select select "2025"
click at [1005, 467] on button "APPLY" at bounding box center [994, 468] width 57 height 28
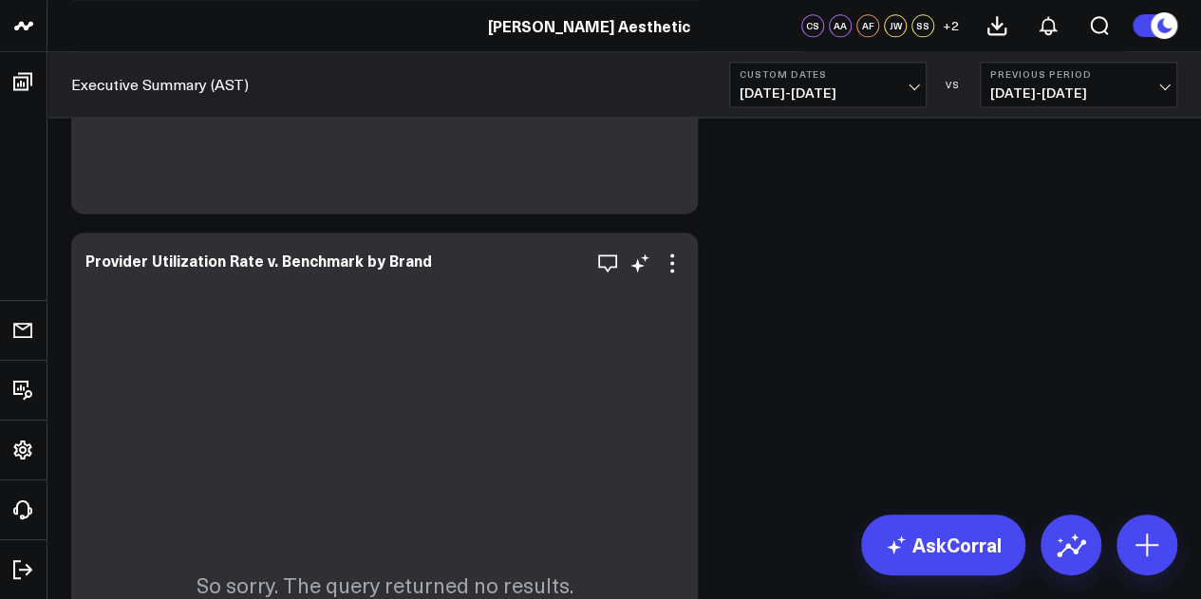
scroll to position [4891, 0]
click at [919, 74] on button "Custom Dates 09/08/25 - 09/14/25" at bounding box center [828, 85] width 198 height 46
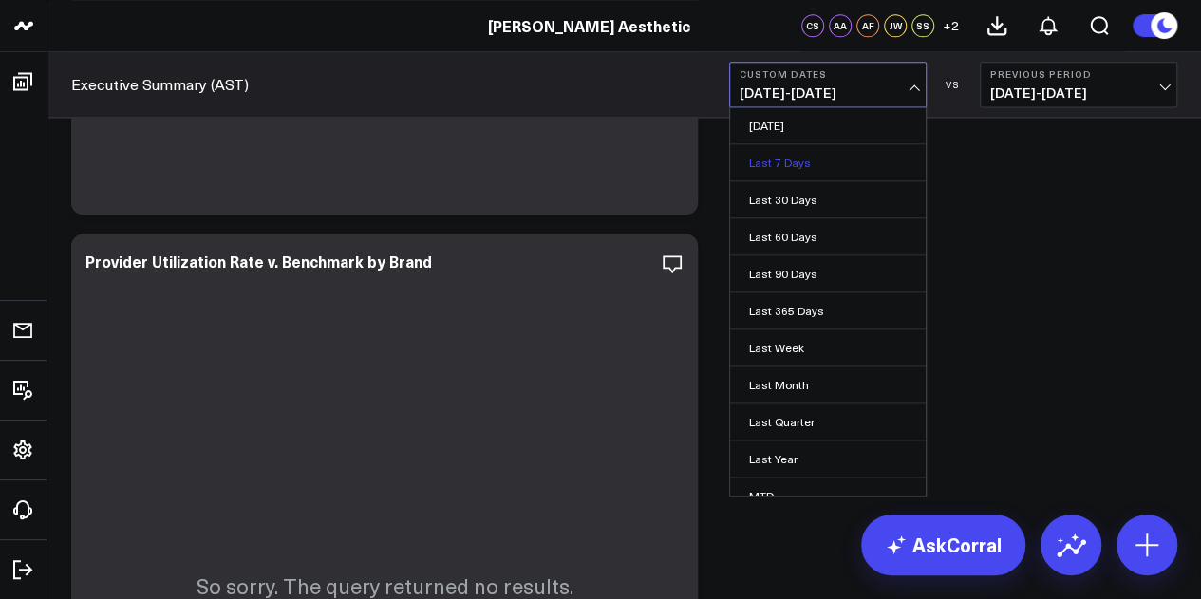
click at [861, 162] on link "Last 7 Days" at bounding box center [828, 162] width 196 height 36
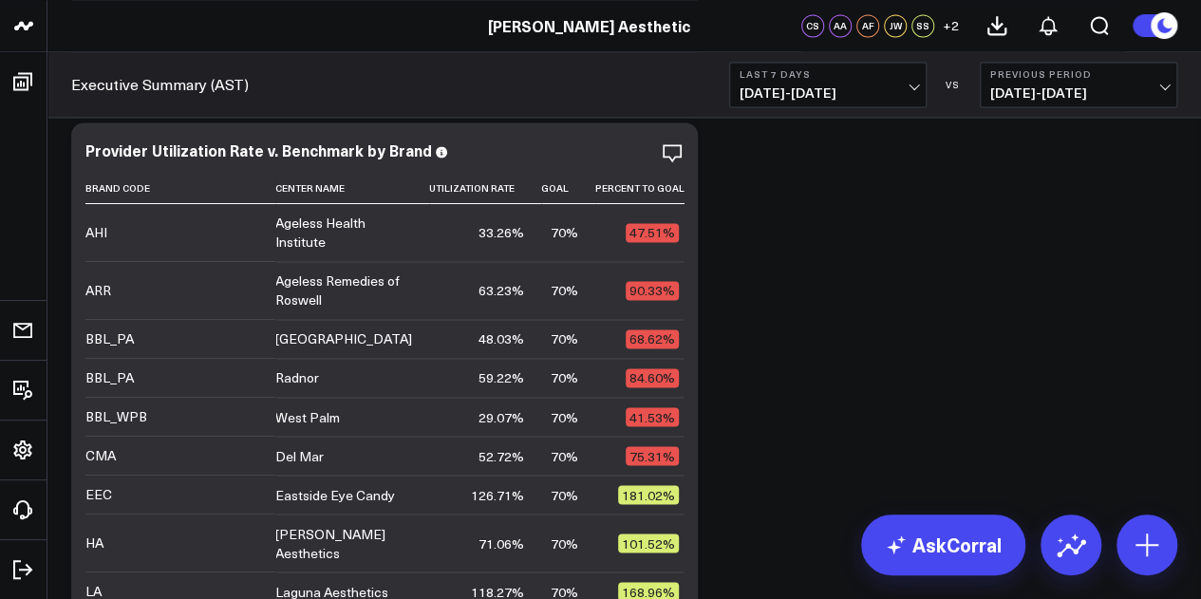
scroll to position [5004, 0]
click at [842, 94] on span "09/01/25 - 09/07/25" at bounding box center [828, 92] width 177 height 15
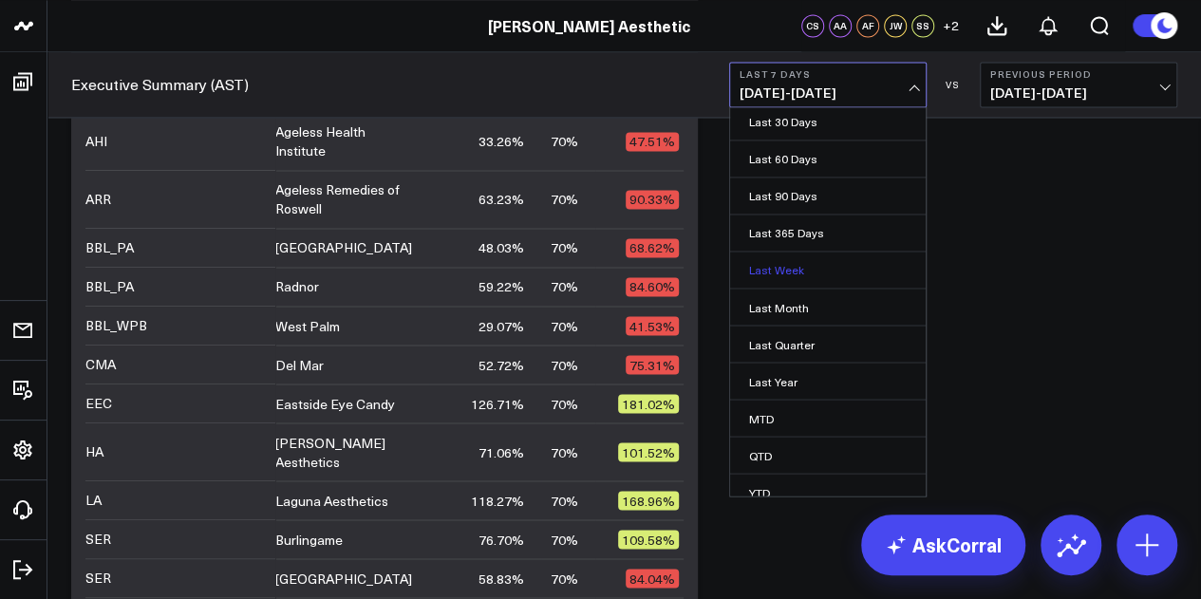
scroll to position [123, 0]
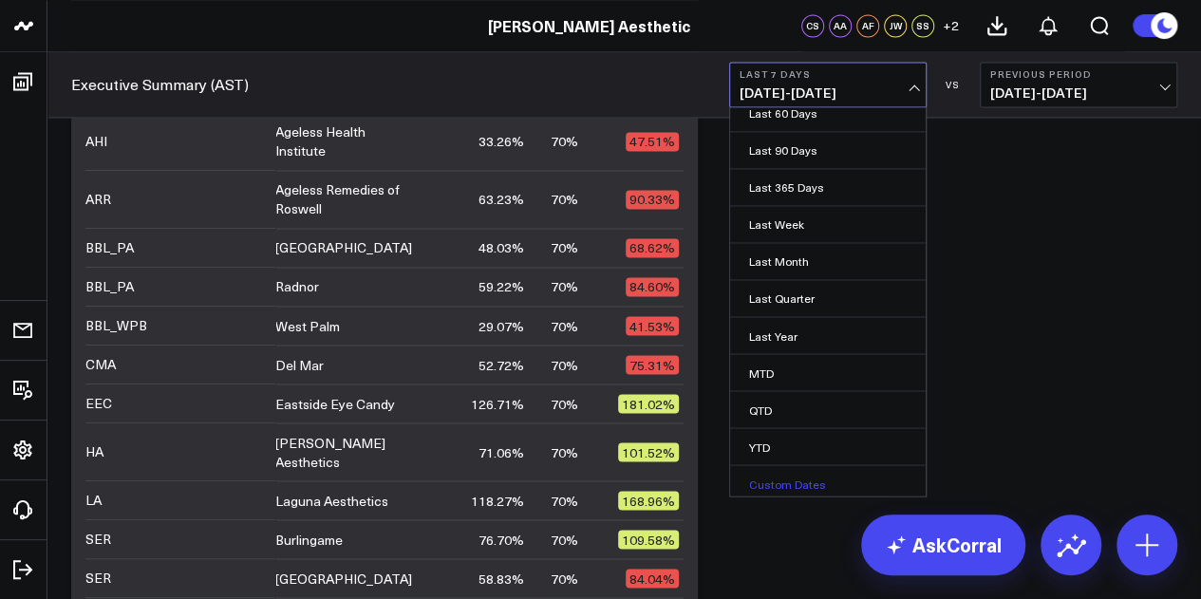
click at [796, 482] on link "Custom Dates" at bounding box center [828, 483] width 196 height 36
select select "8"
select select "2025"
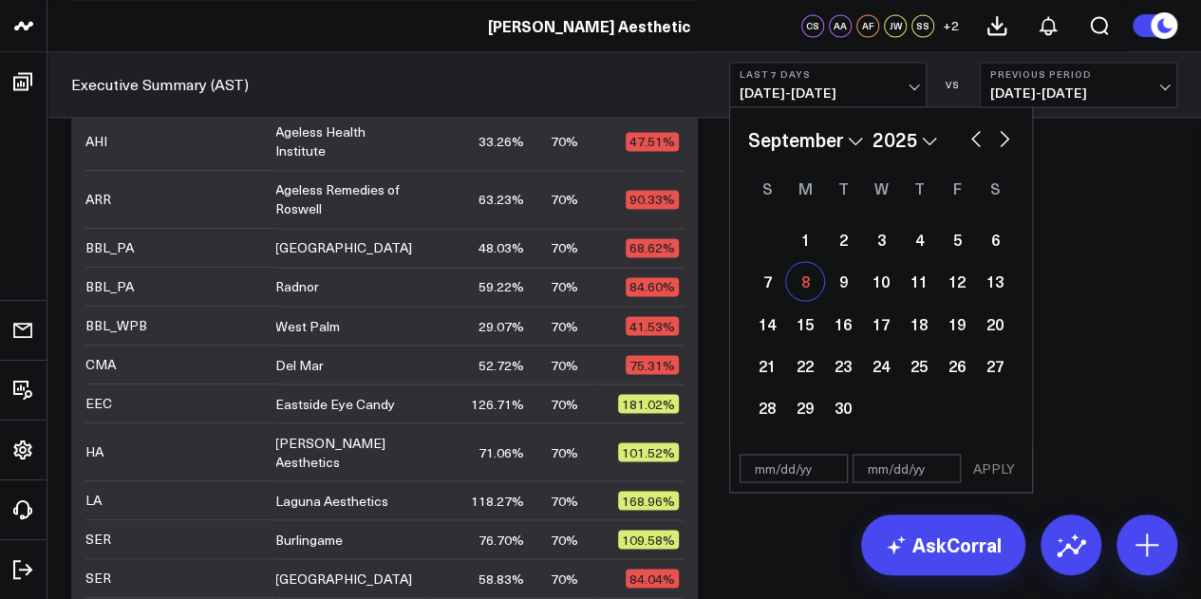
click at [812, 288] on div "8" at bounding box center [805, 281] width 38 height 38
type input "09/08/25"
select select "8"
select select "2025"
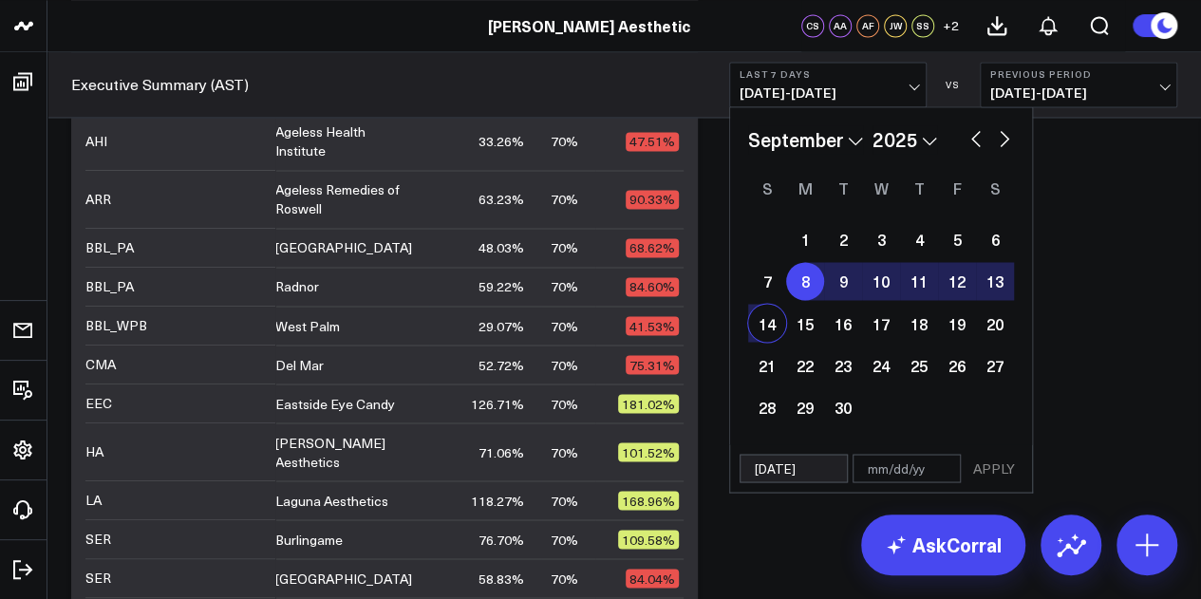
click at [771, 330] on div "14" at bounding box center [767, 323] width 38 height 38
type input "09/14/25"
select select "8"
select select "2025"
click at [992, 474] on button "APPLY" at bounding box center [994, 468] width 57 height 28
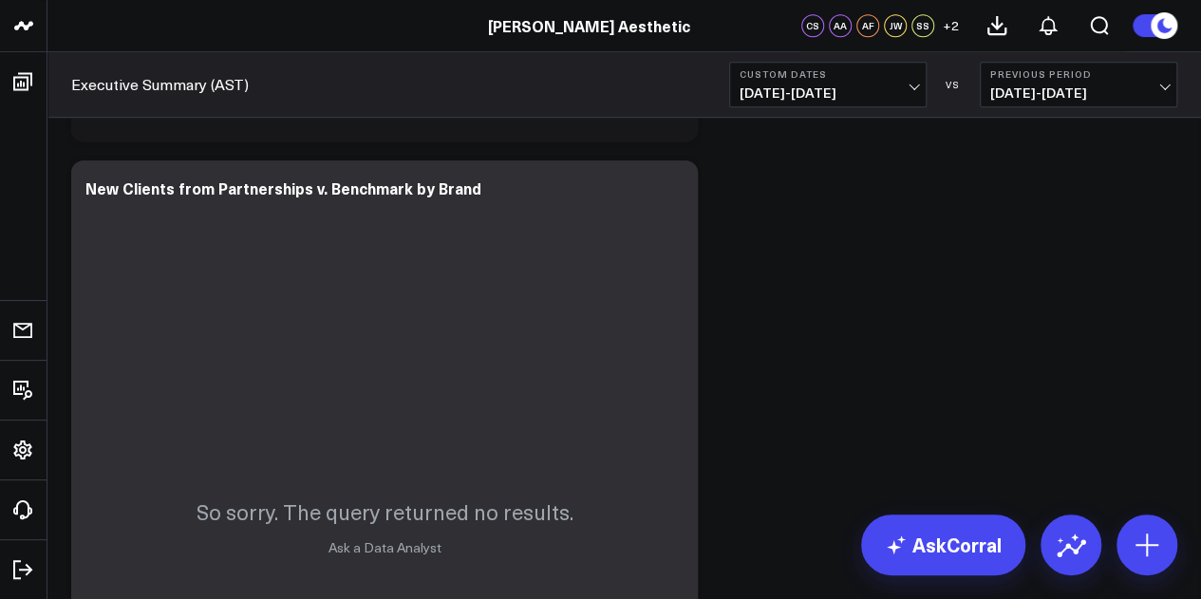
scroll to position [4213, 0]
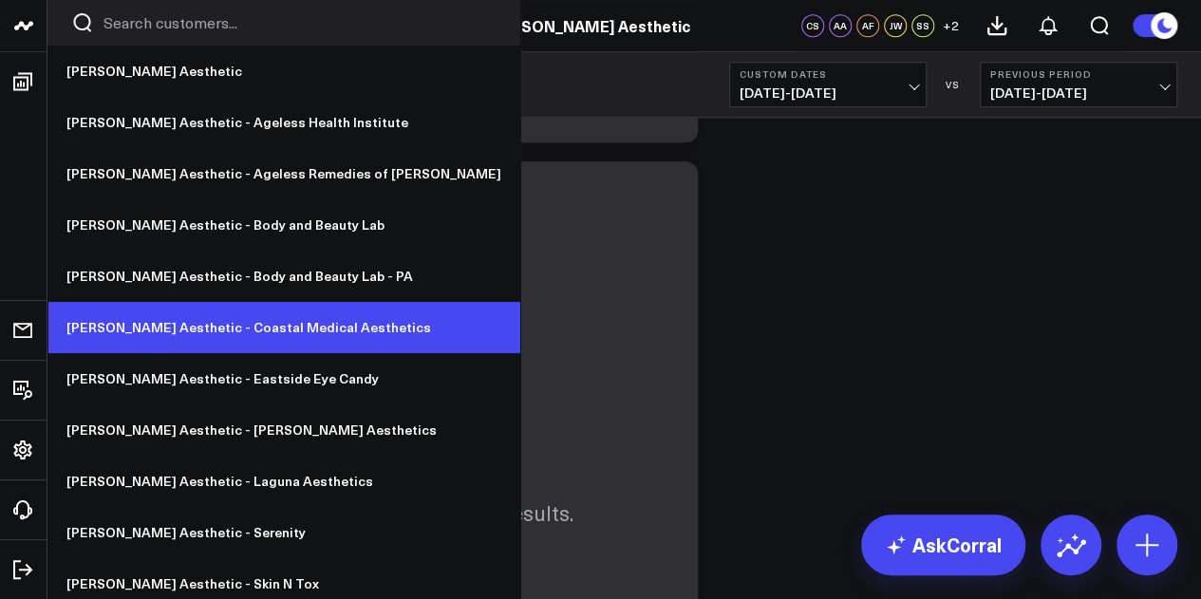
click at [218, 318] on link "[PERSON_NAME] Aesthetic - Coastal Medical Aesthetics" at bounding box center [283, 327] width 473 height 51
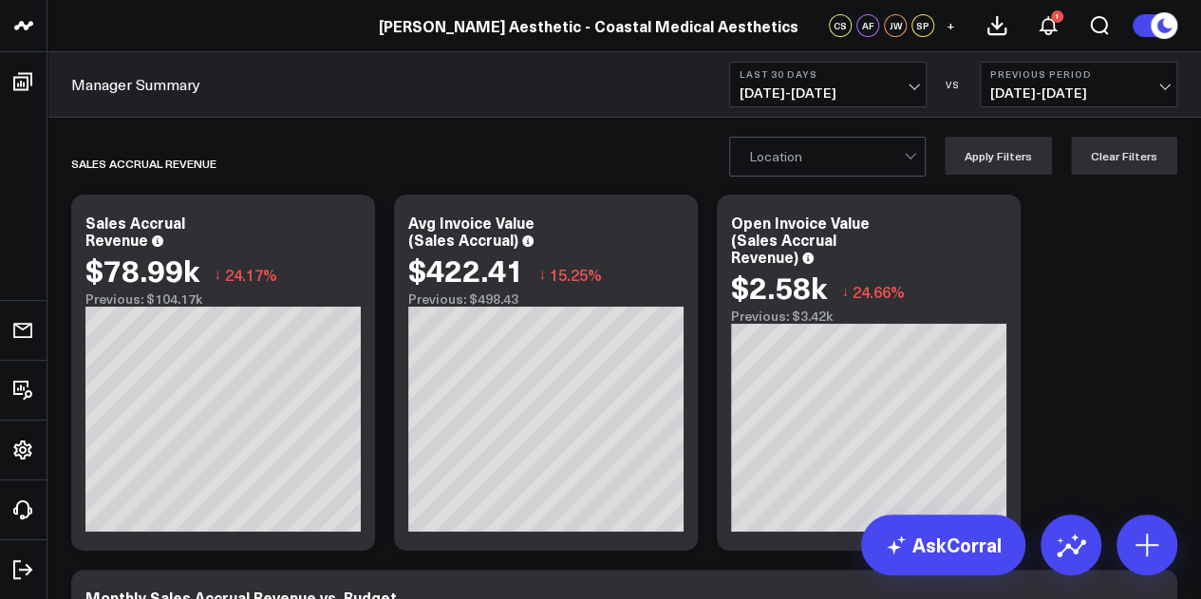
click at [842, 92] on span "[DATE] - [DATE]" at bounding box center [828, 92] width 177 height 15
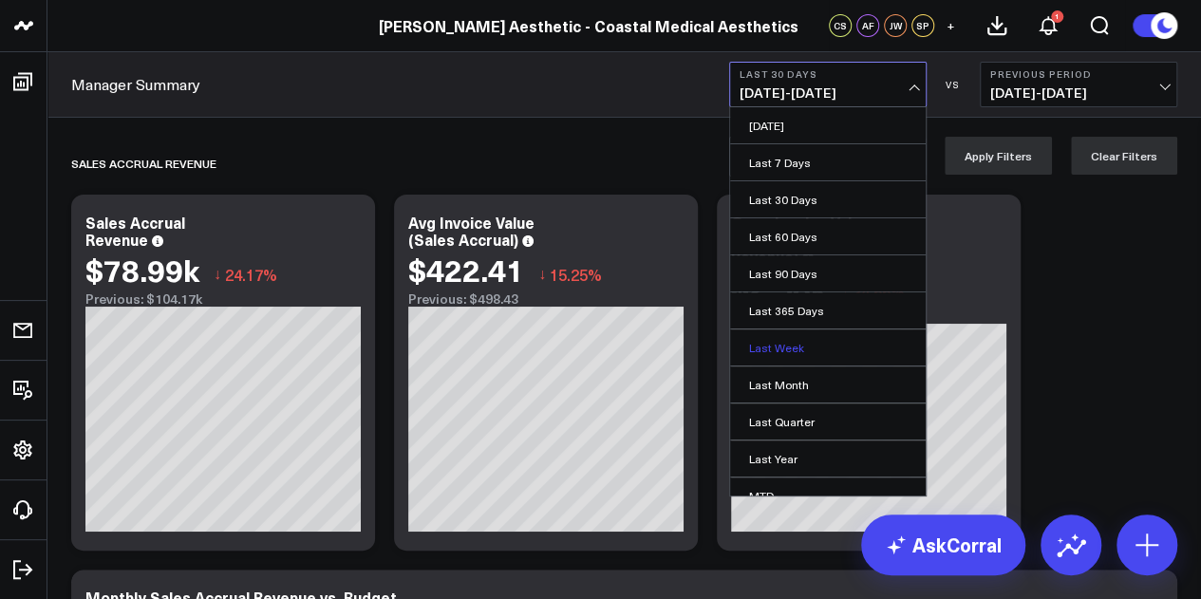
scroll to position [123, 0]
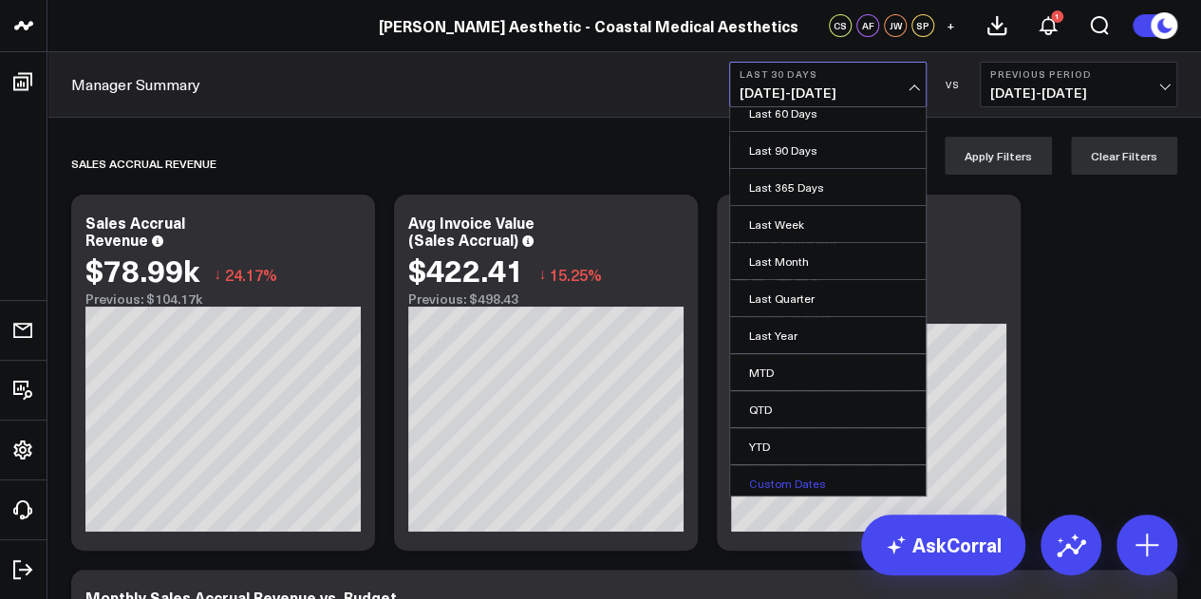
click at [798, 486] on link "Custom Dates" at bounding box center [828, 483] width 196 height 36
select select "8"
select select "2025"
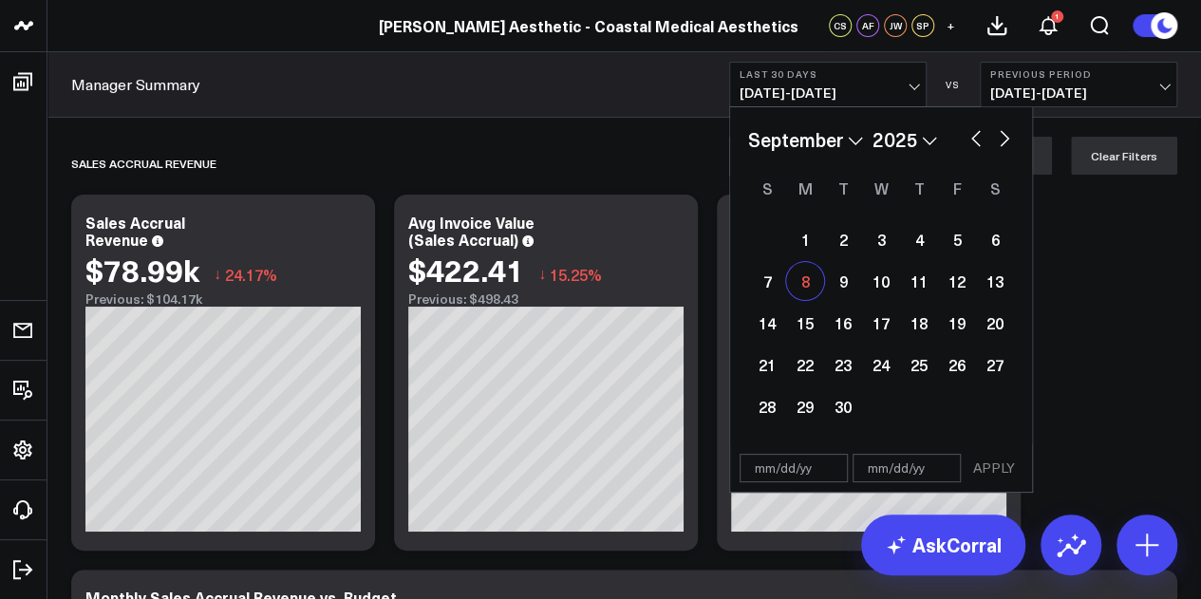
click at [813, 283] on div "8" at bounding box center [805, 281] width 38 height 38
type input "09/08/25"
select select "8"
select select "2025"
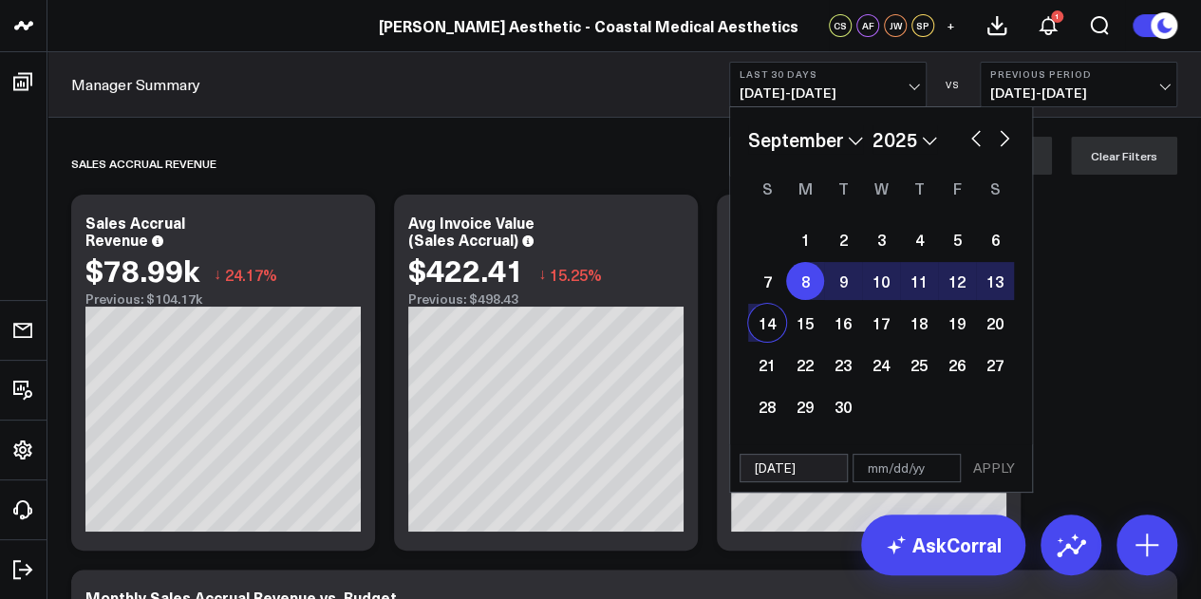
click at [764, 328] on div "14" at bounding box center [767, 323] width 38 height 38
type input "[DATE]"
select select "8"
select select "2025"
click at [992, 470] on button "APPLY" at bounding box center [994, 468] width 57 height 28
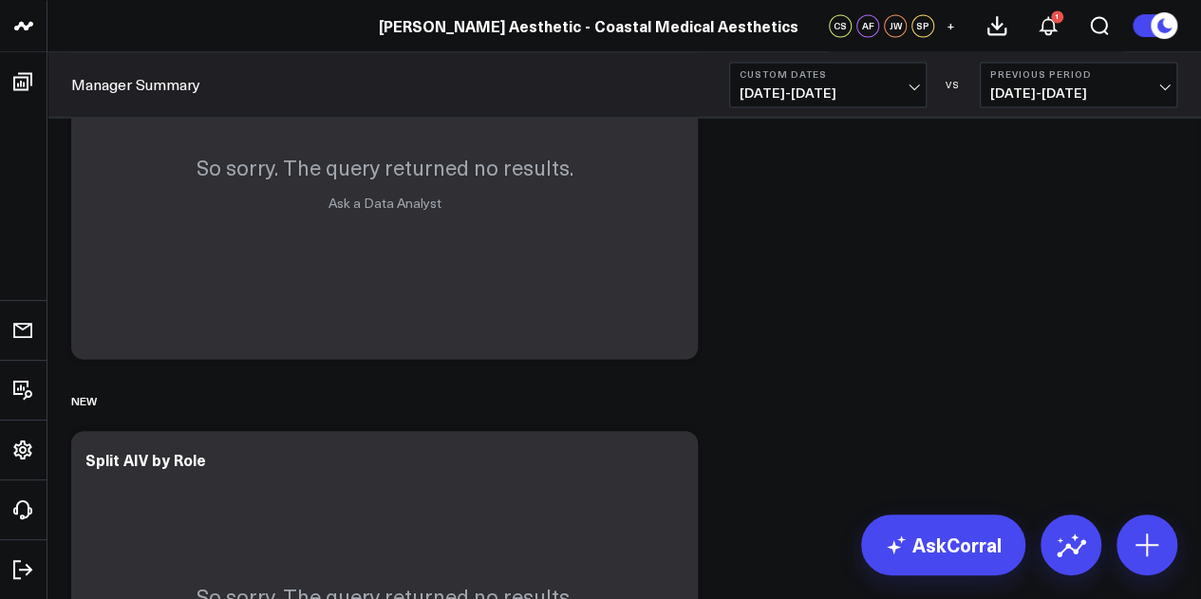
scroll to position [8743, 0]
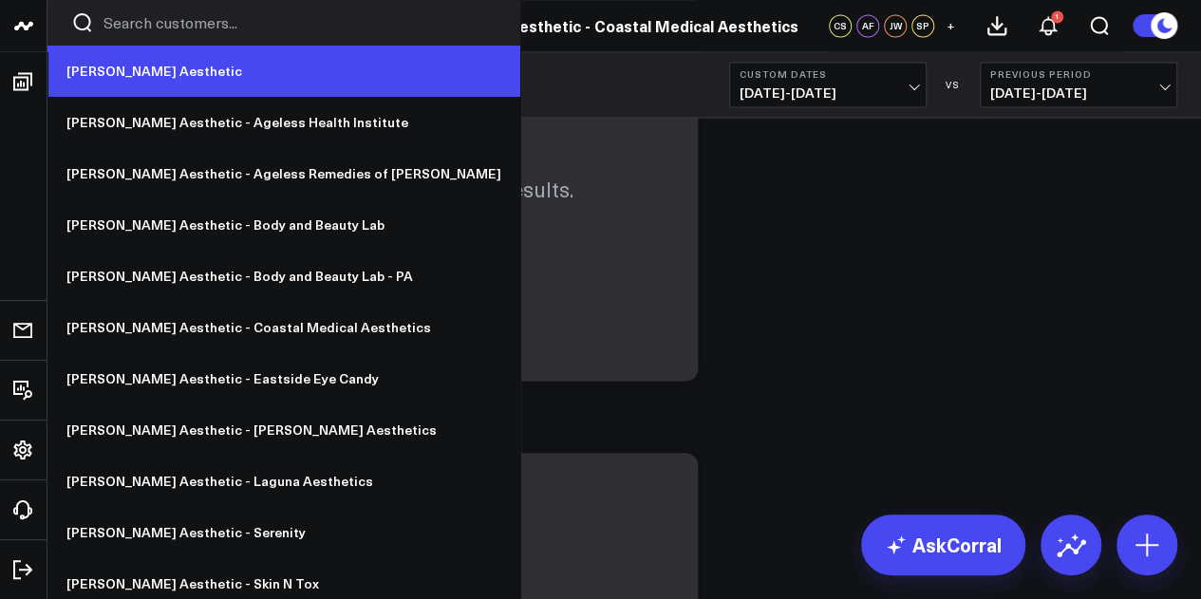
click at [159, 70] on link "[PERSON_NAME] Aesthetic" at bounding box center [283, 71] width 473 height 51
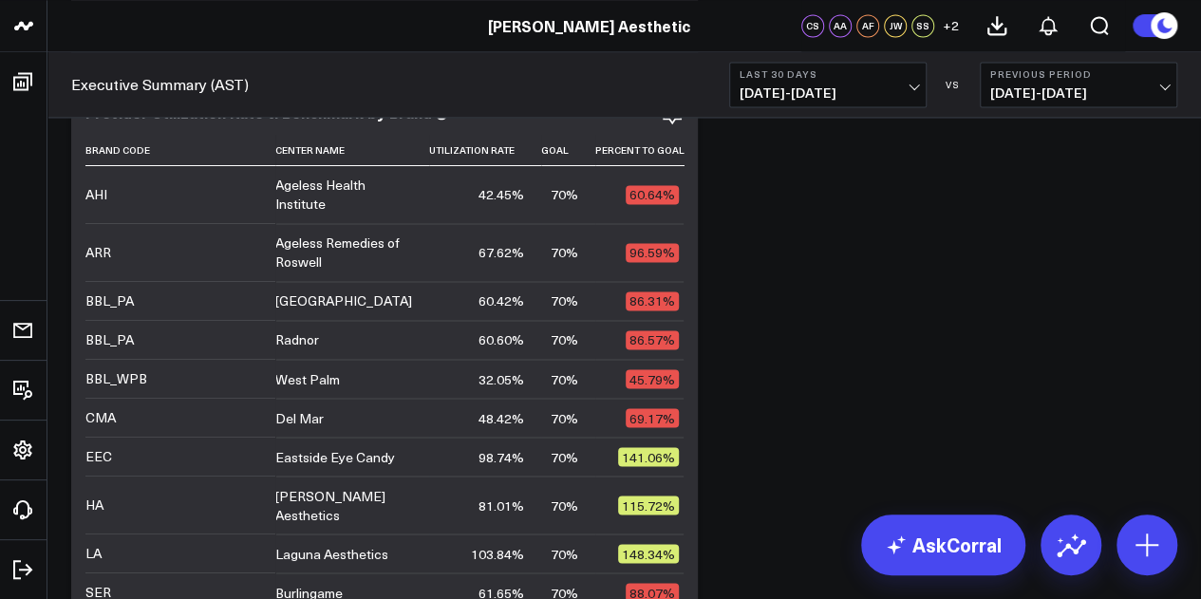
scroll to position [5043, 0]
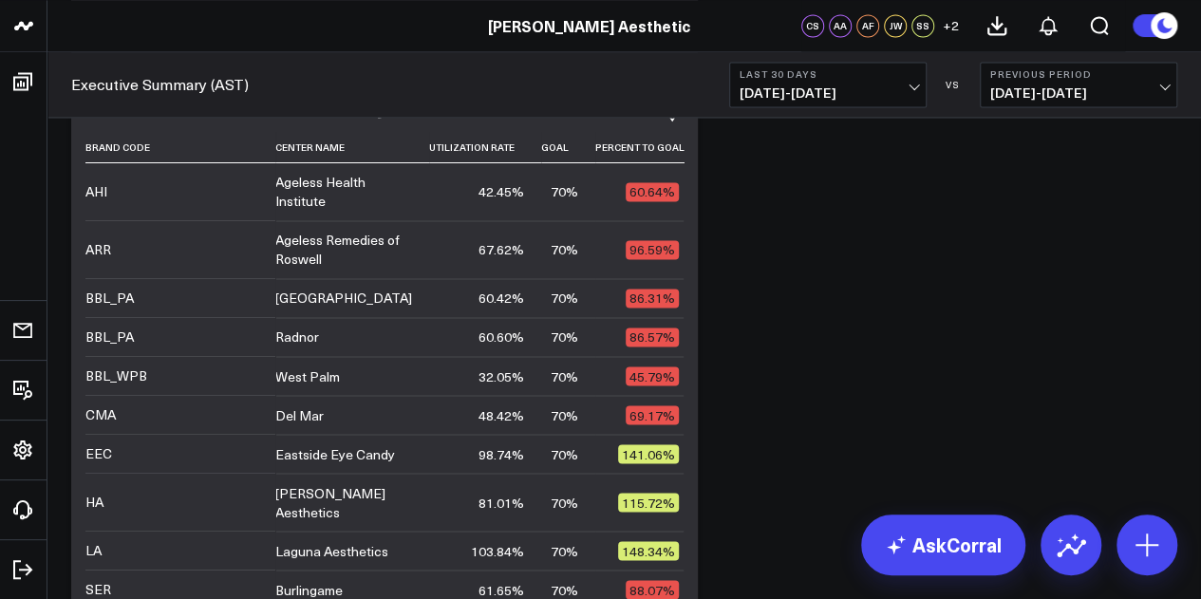
click at [868, 90] on span "[DATE] - [DATE]" at bounding box center [828, 92] width 177 height 15
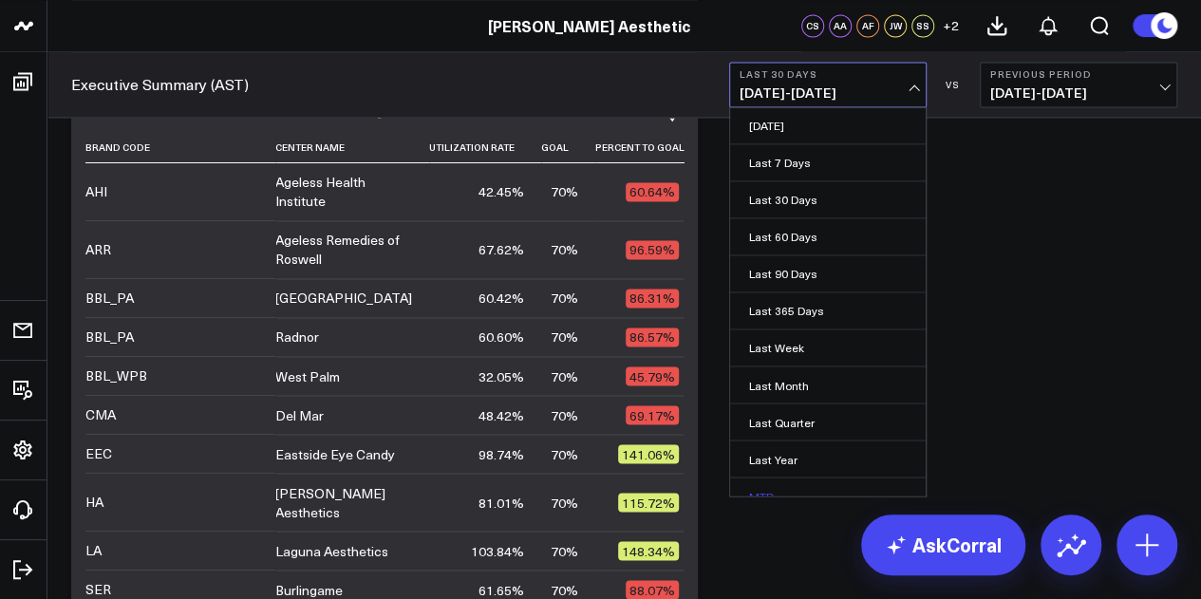
scroll to position [123, 0]
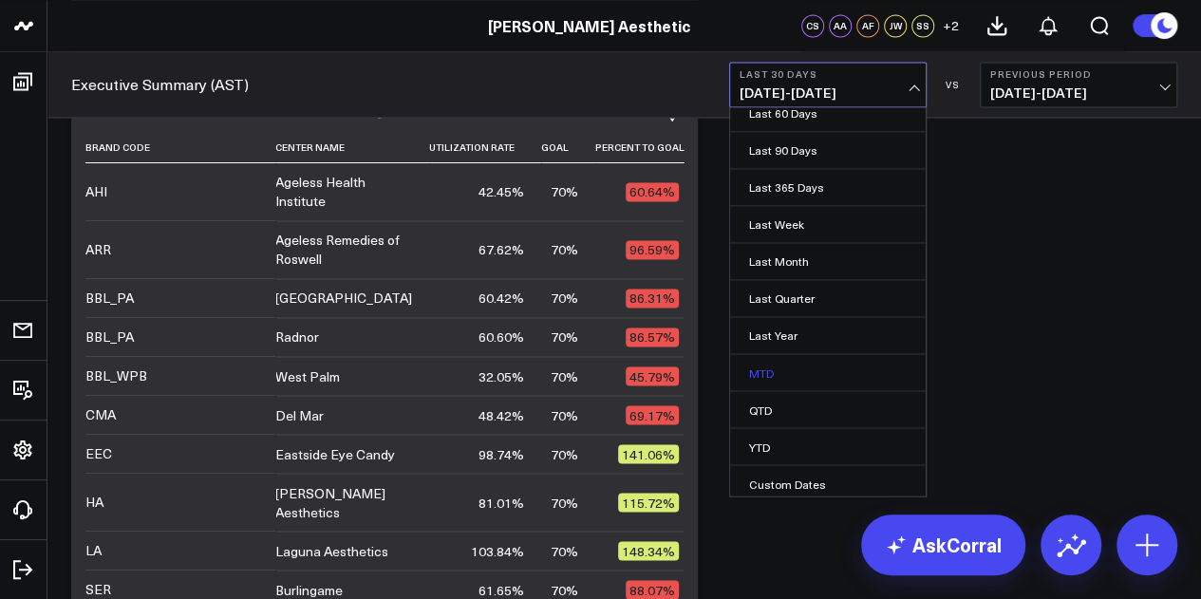
click at [783, 478] on link "Custom Dates" at bounding box center [828, 483] width 196 height 36
select select "8"
select select "2025"
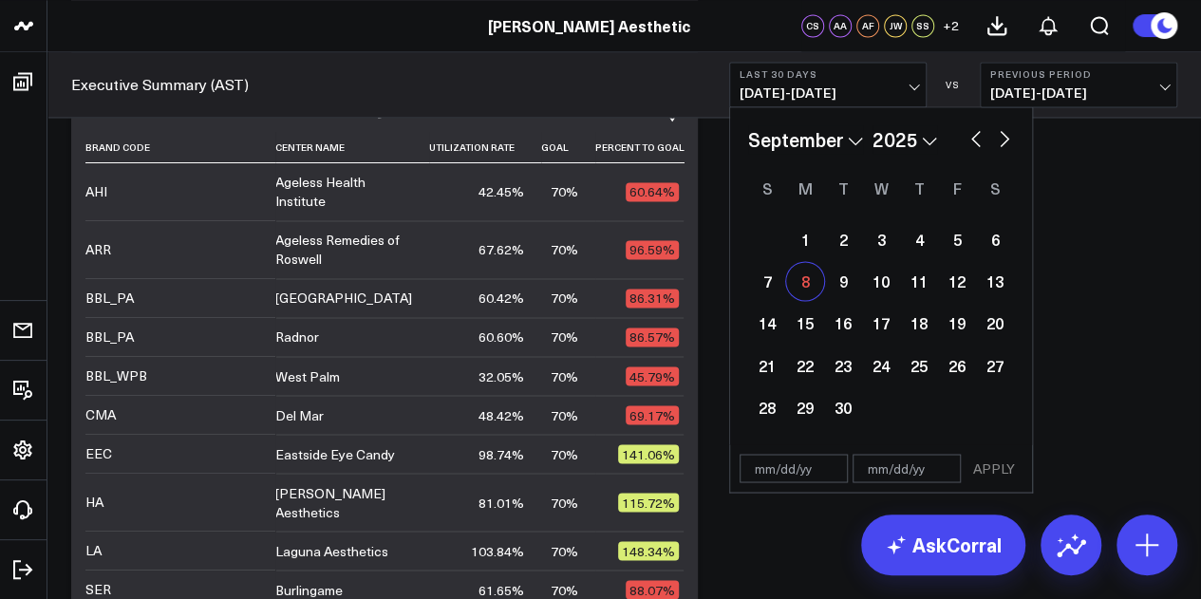
click at [812, 287] on div "8" at bounding box center [805, 281] width 38 height 38
type input "09/08/25"
select select "8"
select select "2025"
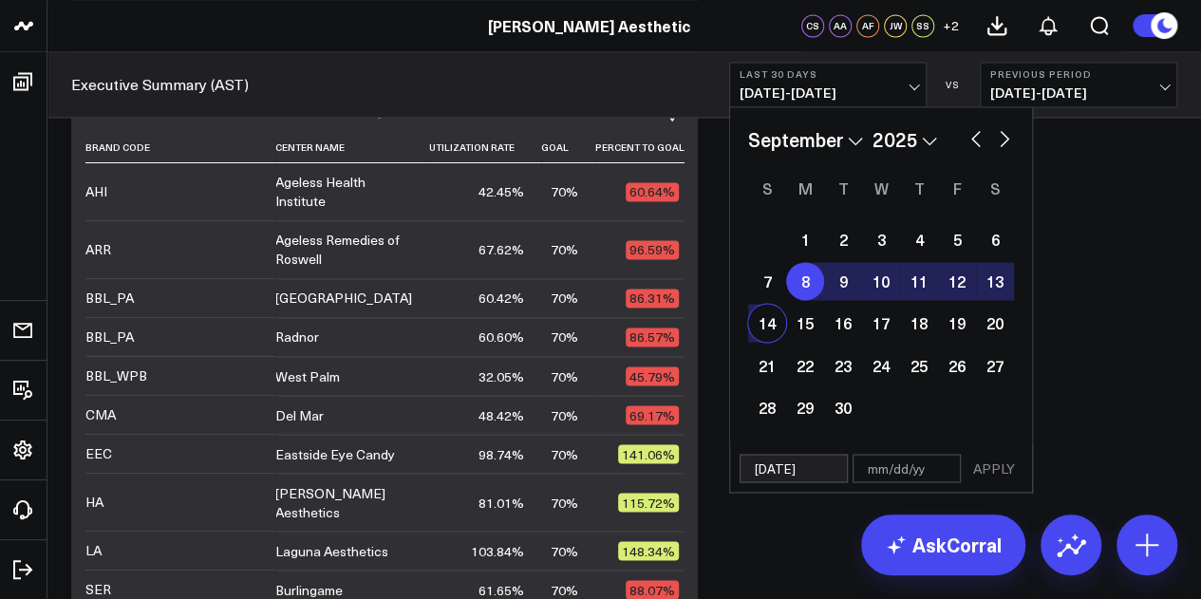
click at [767, 331] on div "14" at bounding box center [767, 323] width 38 height 38
type input "[DATE]"
select select "8"
select select "2025"
click at [996, 469] on button "APPLY" at bounding box center [994, 468] width 57 height 28
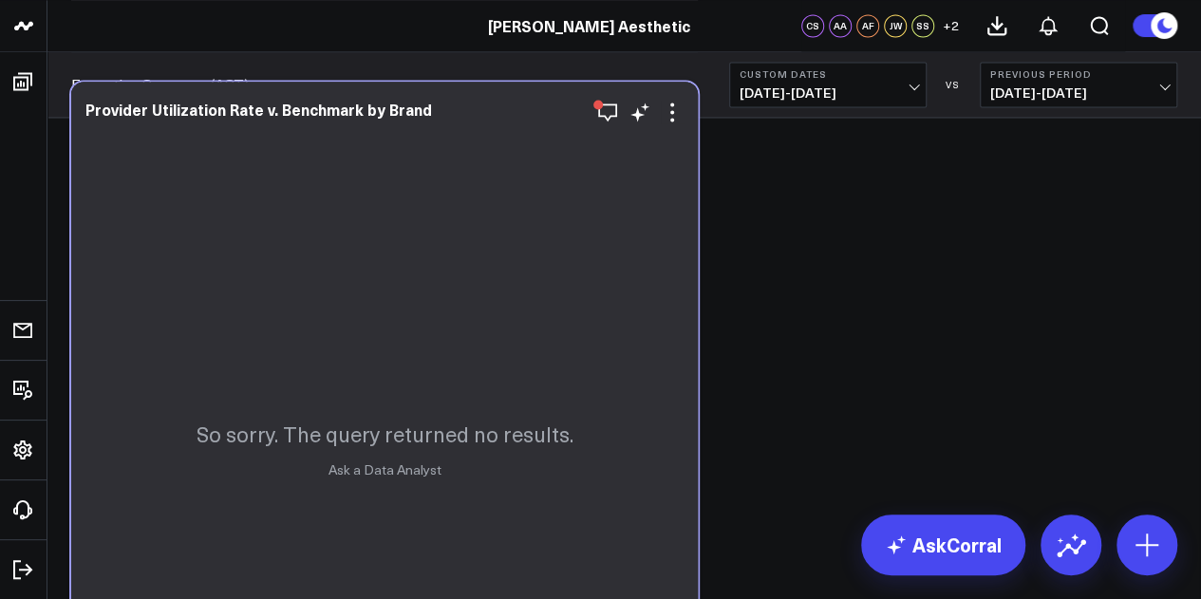
click at [391, 472] on link "Ask a Data Analyst" at bounding box center [385, 469] width 113 height 18
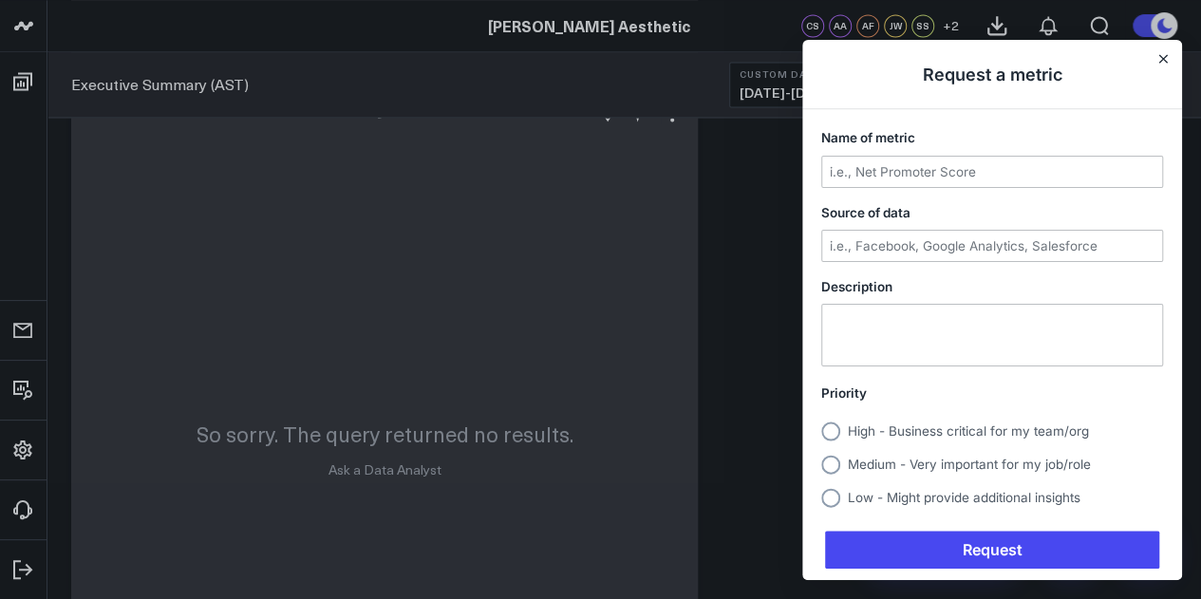
click at [391, 472] on div at bounding box center [600, 299] width 1201 height 599
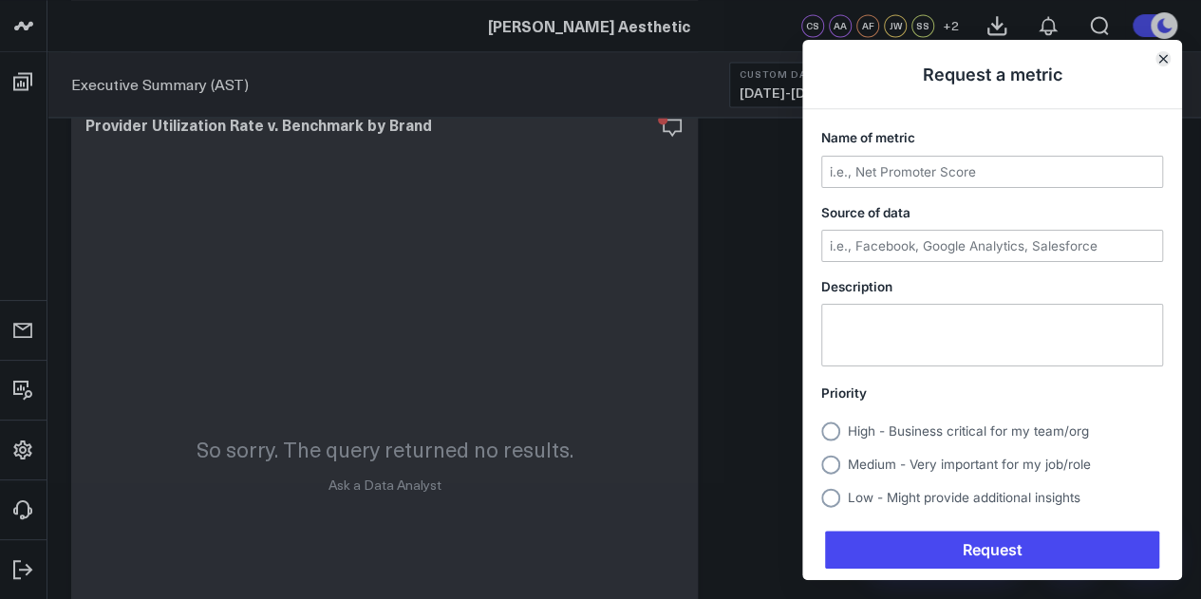
click at [1163, 62] on icon "Close" at bounding box center [1164, 59] width 8 height 8
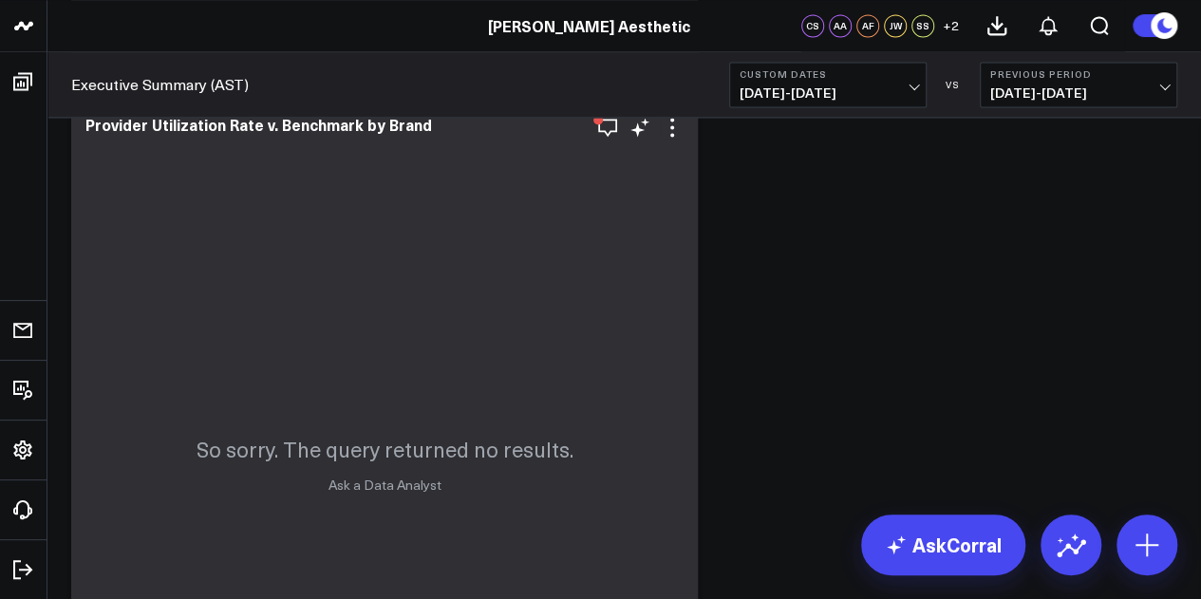
scroll to position [4960, 0]
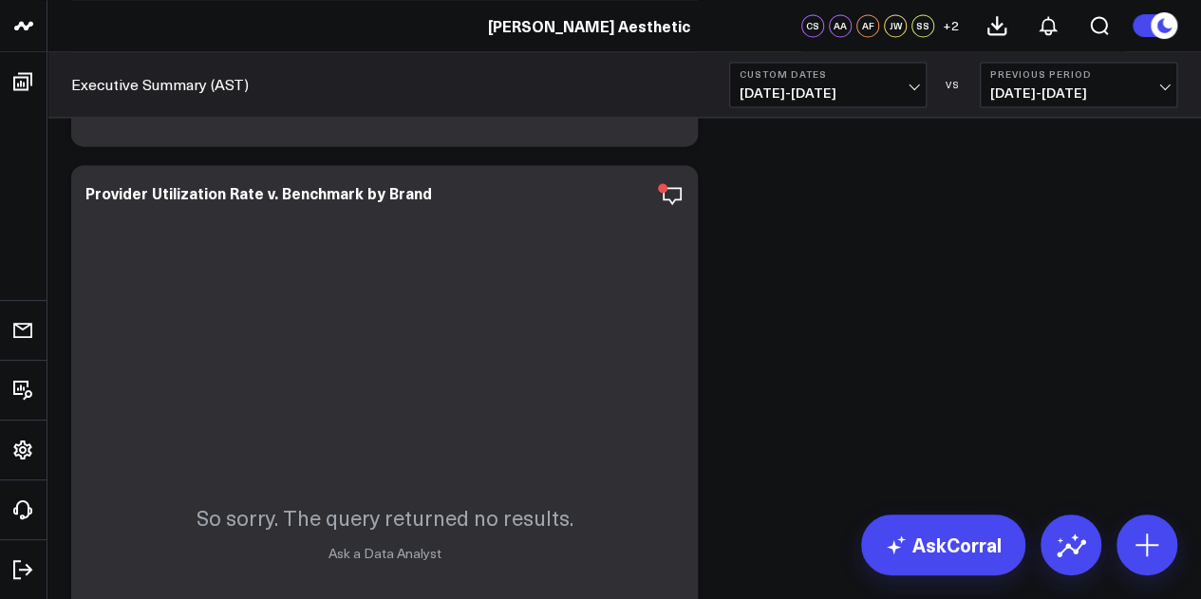
click at [858, 89] on span "09/08/25 - 09/14/25" at bounding box center [828, 92] width 177 height 15
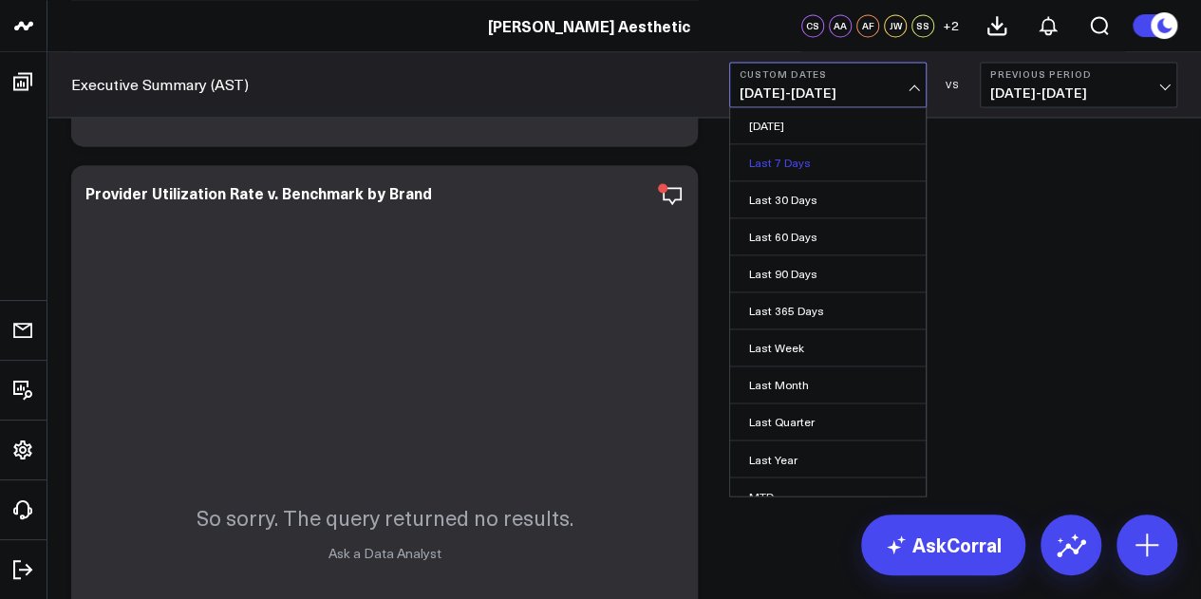
click at [831, 163] on link "Last 7 Days" at bounding box center [828, 162] width 196 height 36
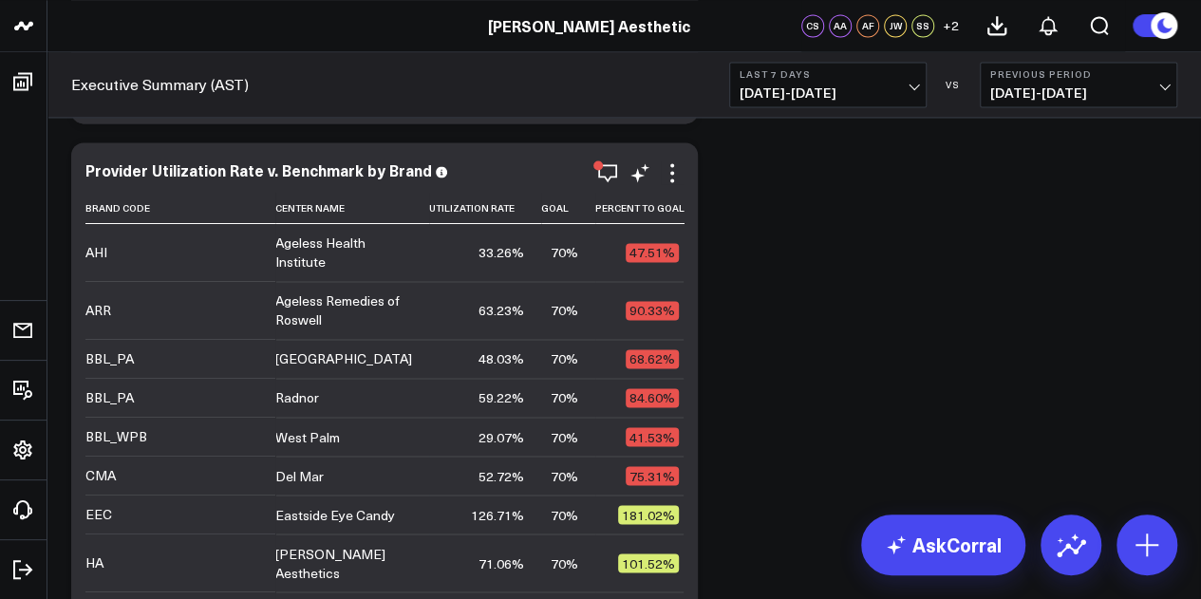
scroll to position [4984, 0]
click at [674, 176] on icon at bounding box center [672, 172] width 23 height 23
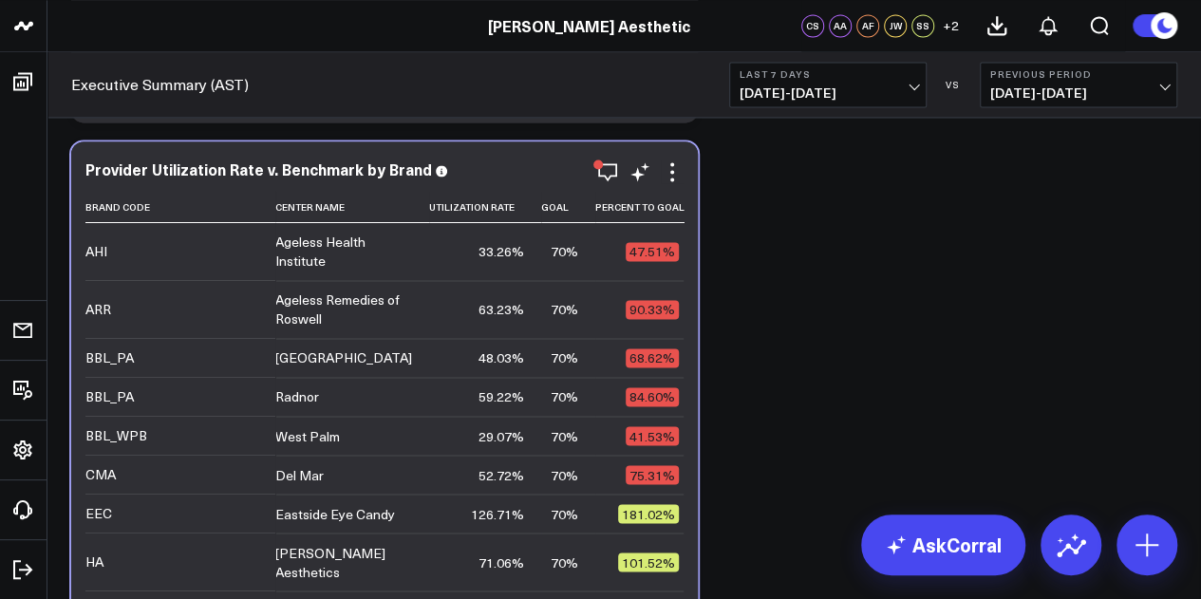
click at [316, 360] on div "Philadelphia" at bounding box center [343, 358] width 137 height 19
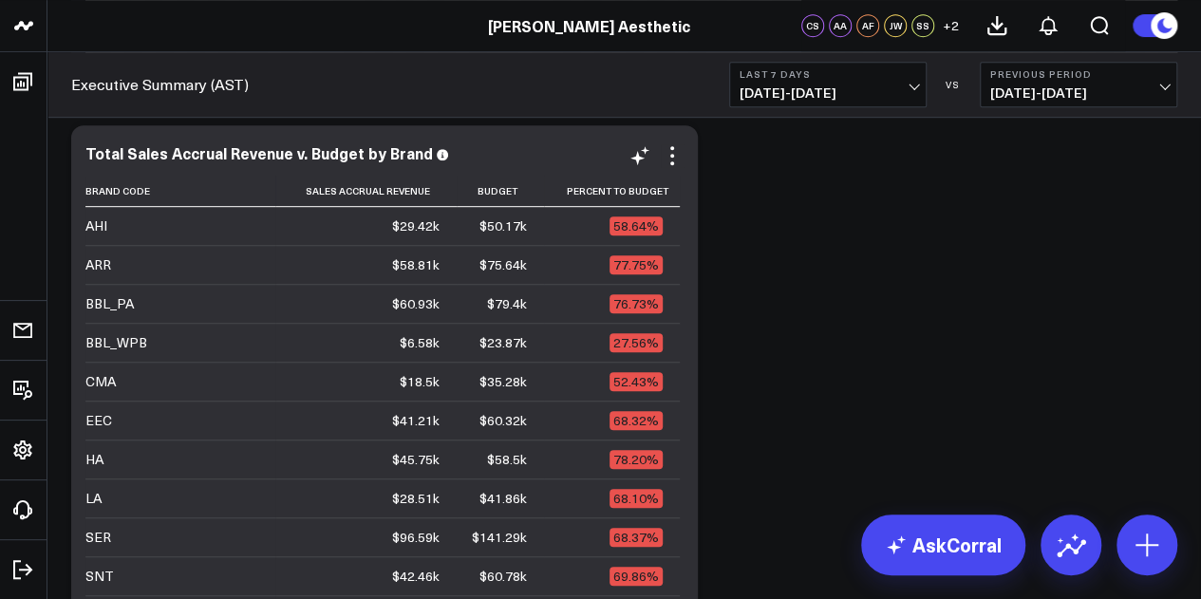
scroll to position [445, 0]
click at [917, 98] on button "Last 7 Days 09/01/25 - 09/07/25" at bounding box center [828, 85] width 198 height 46
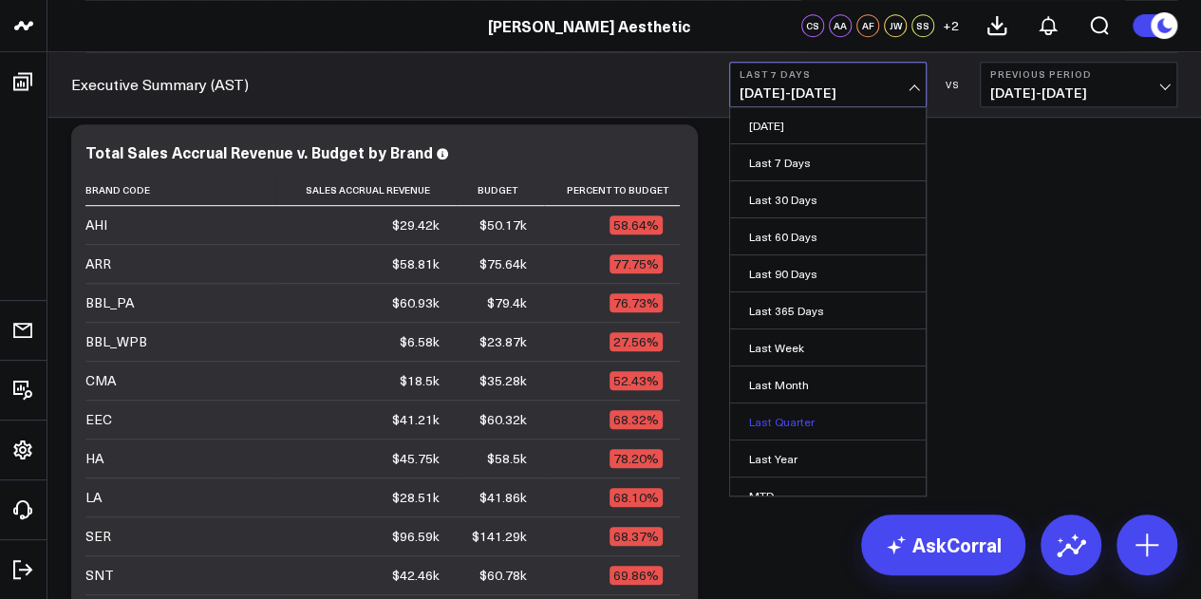
scroll to position [123, 0]
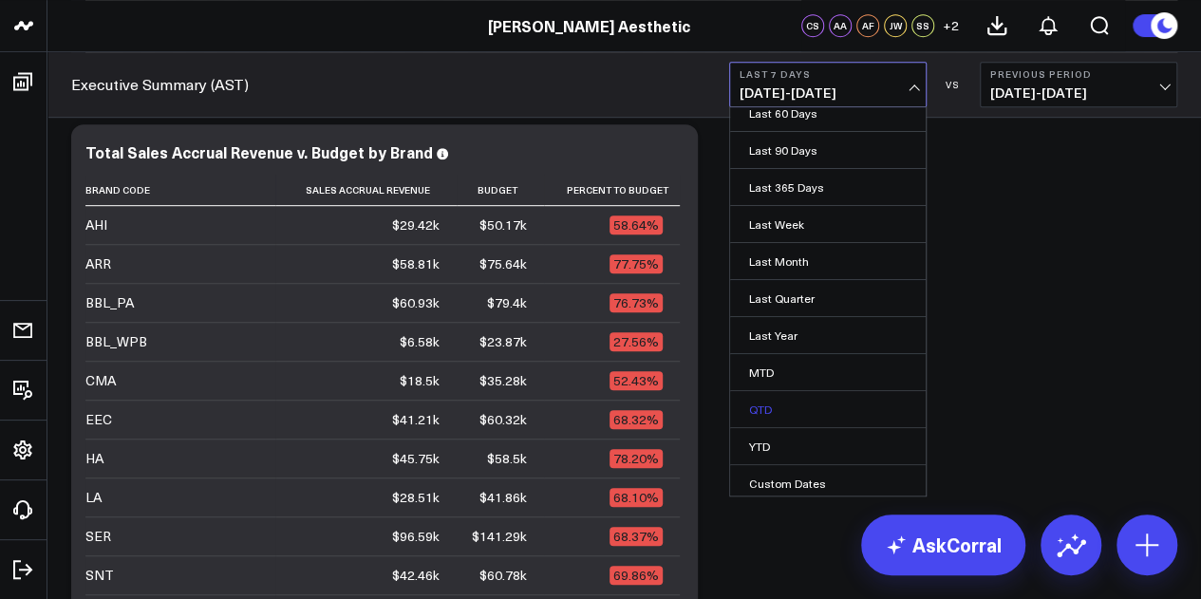
click at [809, 405] on link "QTD" at bounding box center [828, 409] width 196 height 36
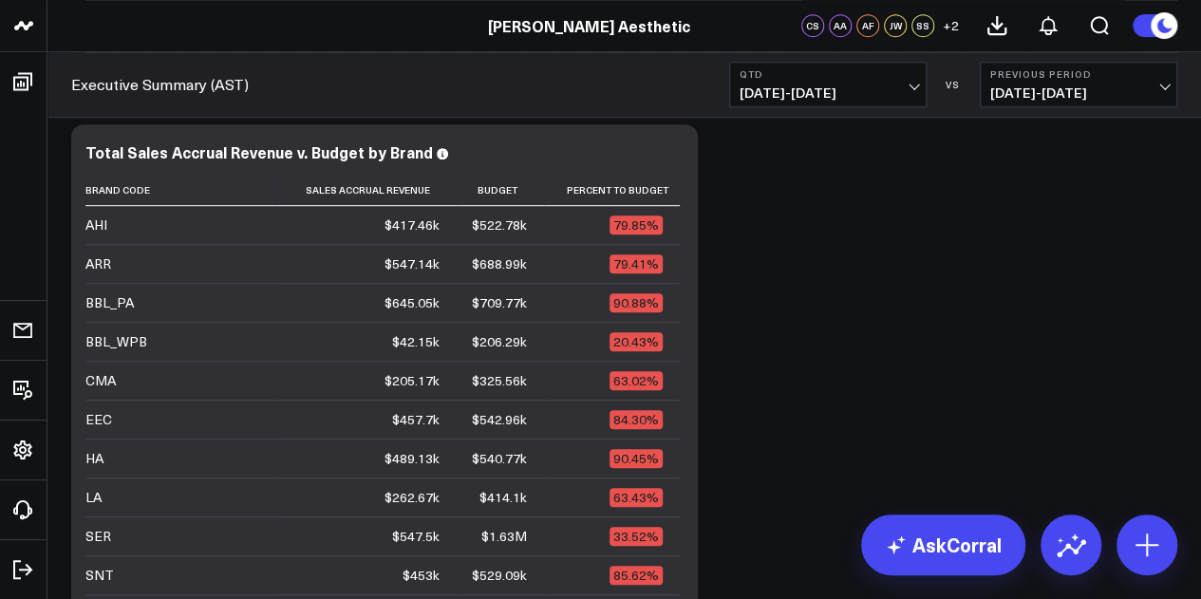
click at [833, 86] on span "07/01/25 - 09/07/25" at bounding box center [828, 92] width 177 height 15
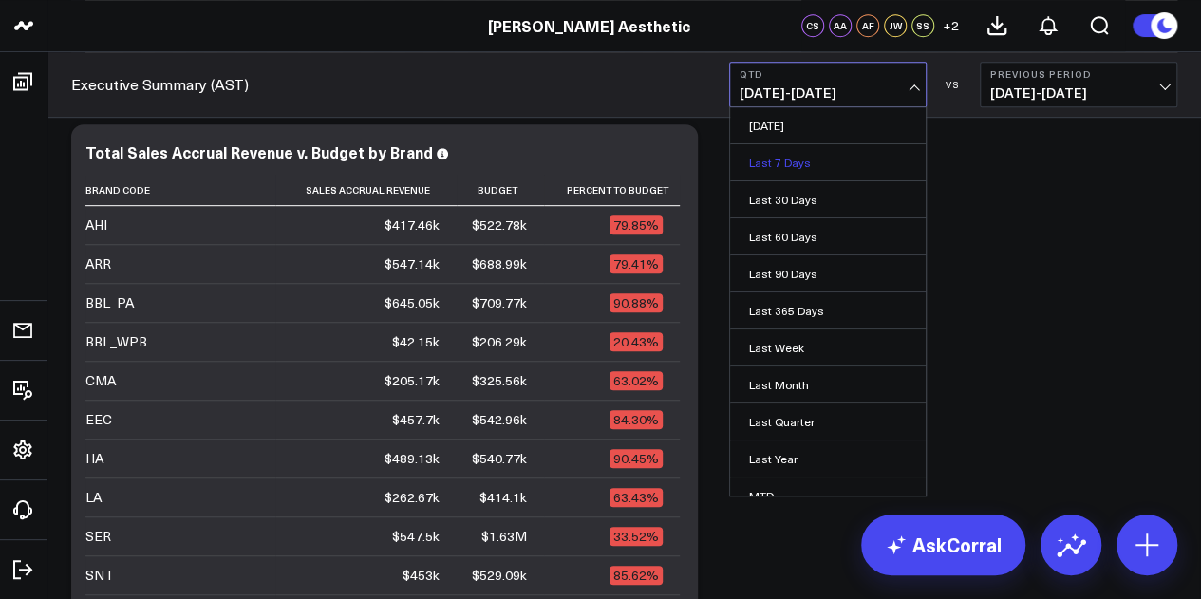
click at [830, 171] on link "Last 7 Days" at bounding box center [828, 162] width 196 height 36
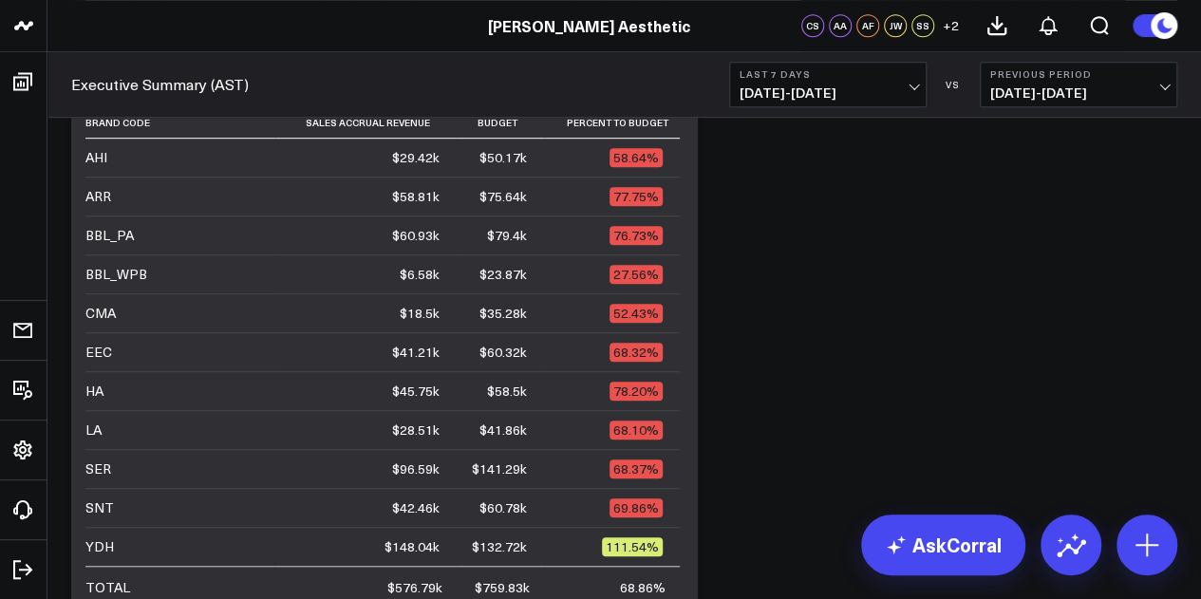
scroll to position [514, 0]
click at [828, 75] on b "Last 7 Days" at bounding box center [828, 73] width 177 height 11
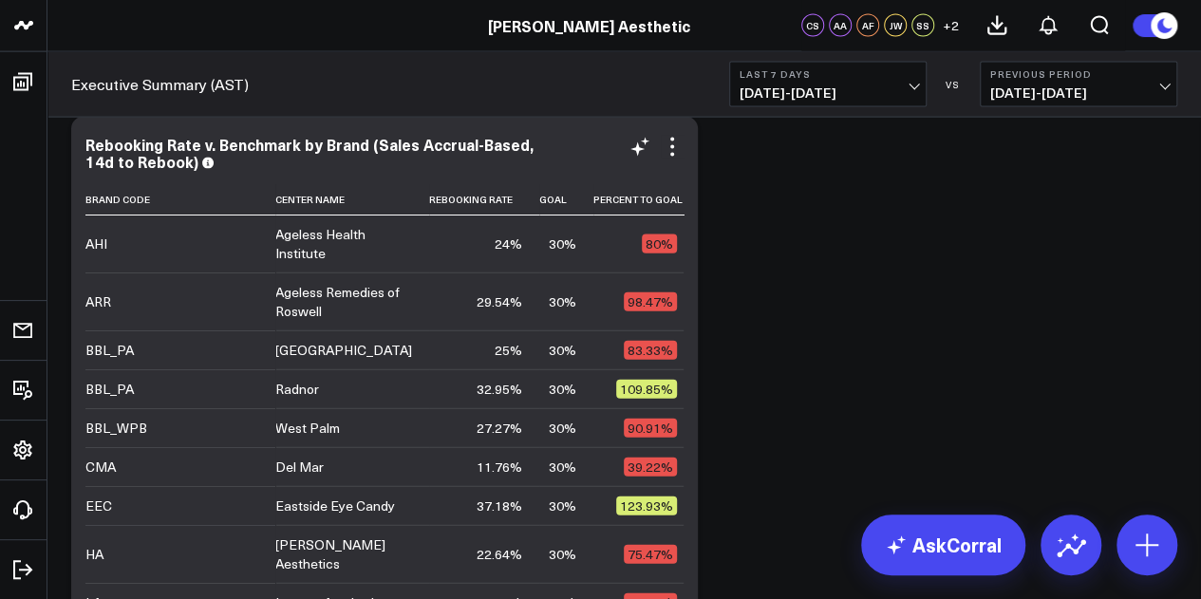
scroll to position [2006, 0]
click at [904, 85] on span "09/01/25 - 09/07/25" at bounding box center [828, 92] width 177 height 15
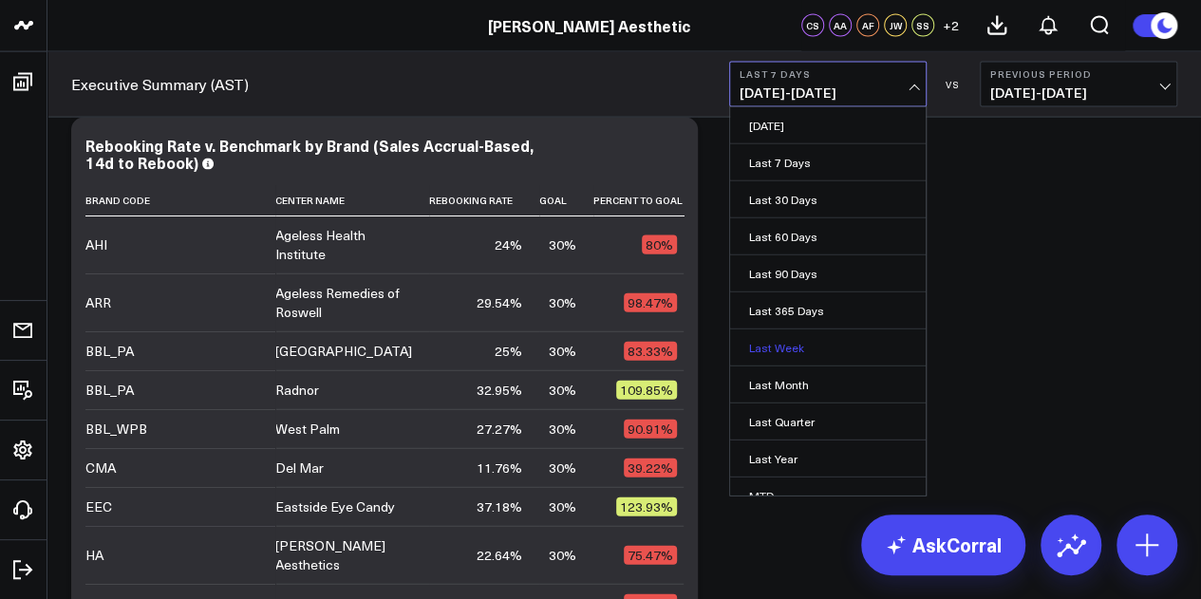
click at [826, 344] on link "Last Week" at bounding box center [828, 348] width 196 height 36
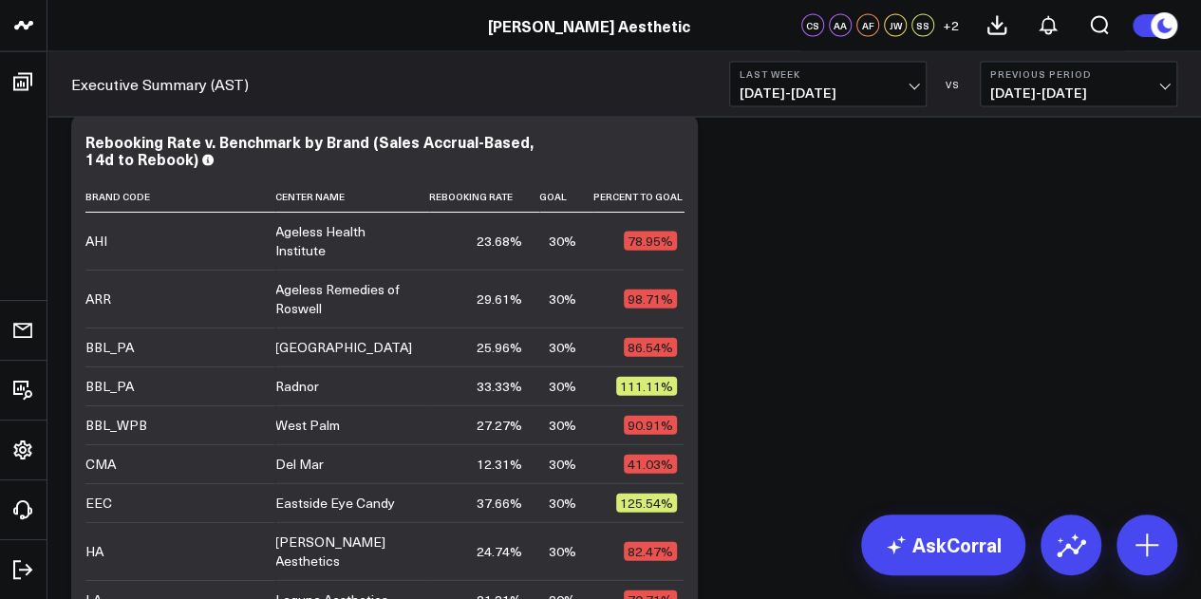
scroll to position [2011, 0]
click at [882, 83] on button "Last Week 08/31/25 - 09/06/25" at bounding box center [828, 85] width 198 height 46
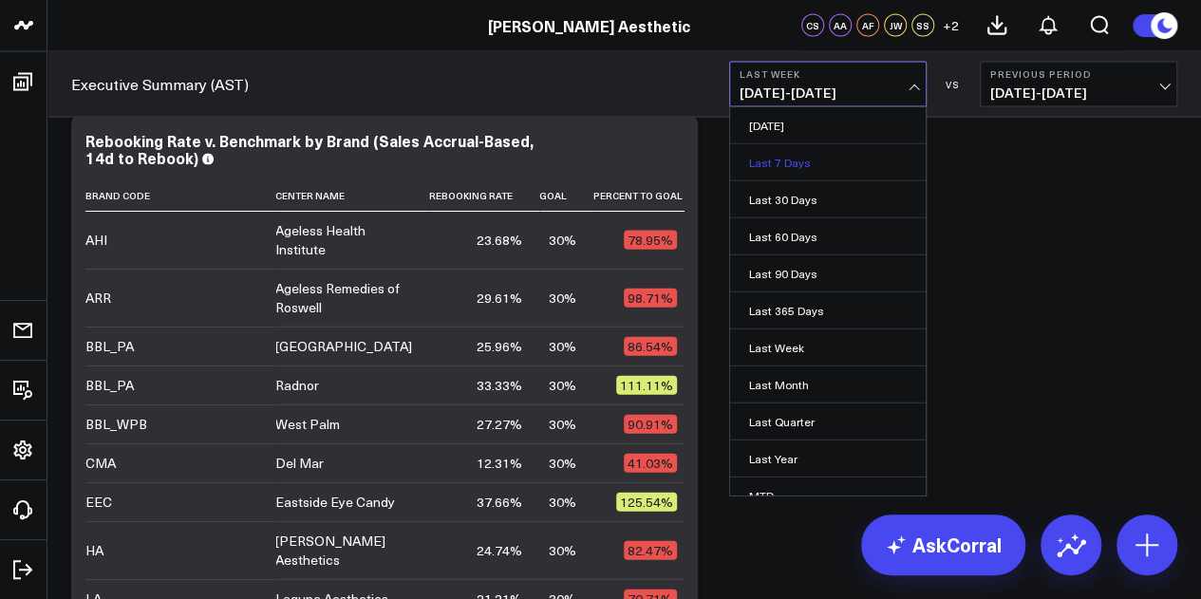
click at [843, 159] on link "Last 7 Days" at bounding box center [828, 162] width 196 height 36
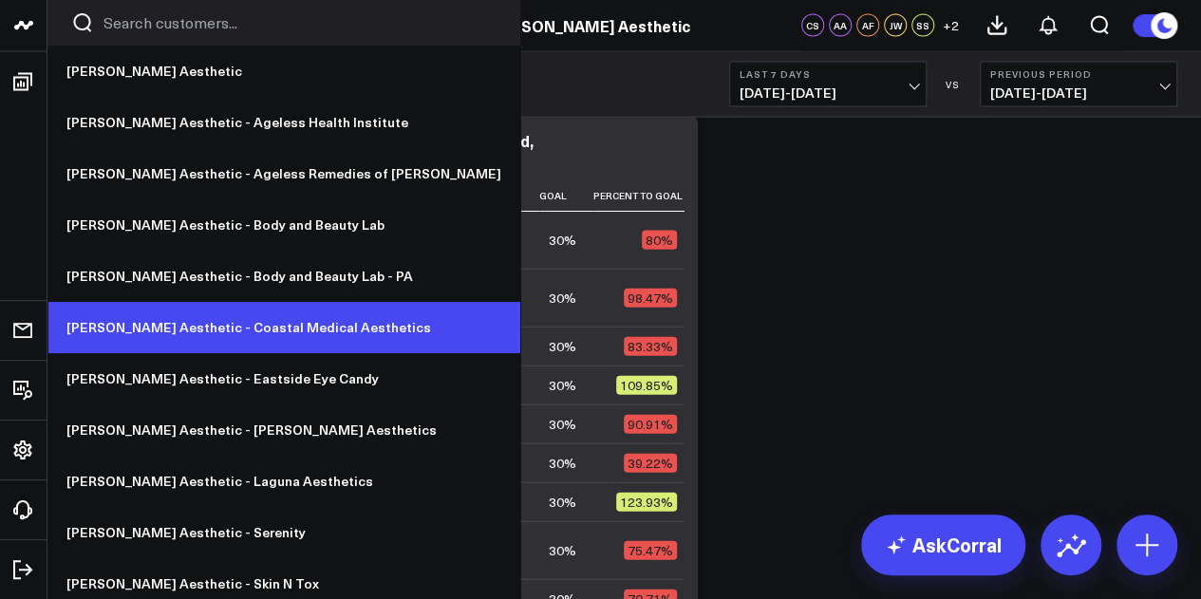
click at [238, 316] on link "[PERSON_NAME] Aesthetic - Coastal Medical Aesthetics" at bounding box center [283, 327] width 473 height 51
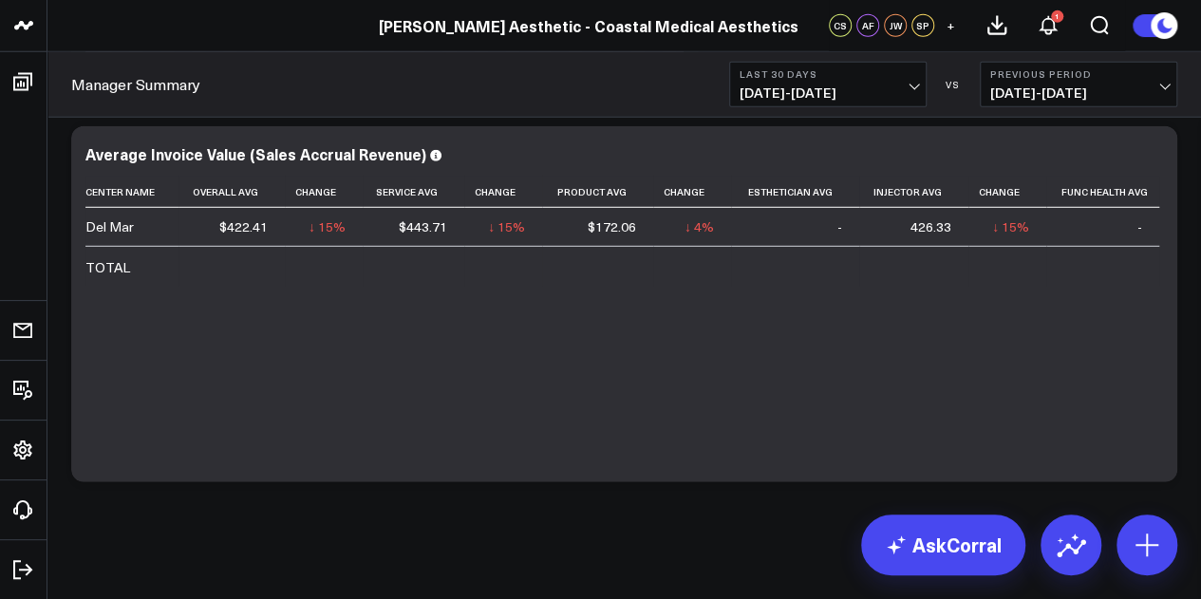
scroll to position [9826, 0]
